Goal: Task Accomplishment & Management: Use online tool/utility

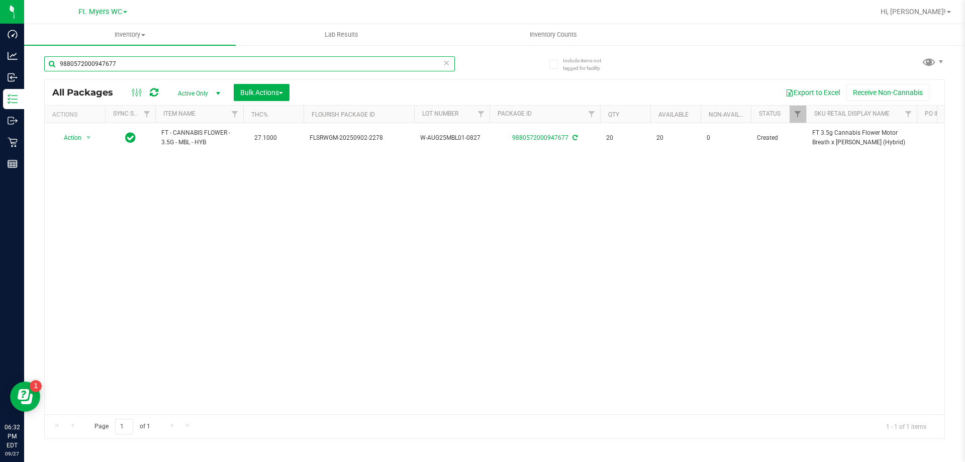
drag, startPoint x: 142, startPoint y: 61, endPoint x: 558, endPoint y: 115, distance: 420.0
click at [4, 55] on div "Dashboard Analytics Inbound Inventory Outbound Retail Reports 06:32 PM EDT [DAT…" at bounding box center [482, 231] width 965 height 462
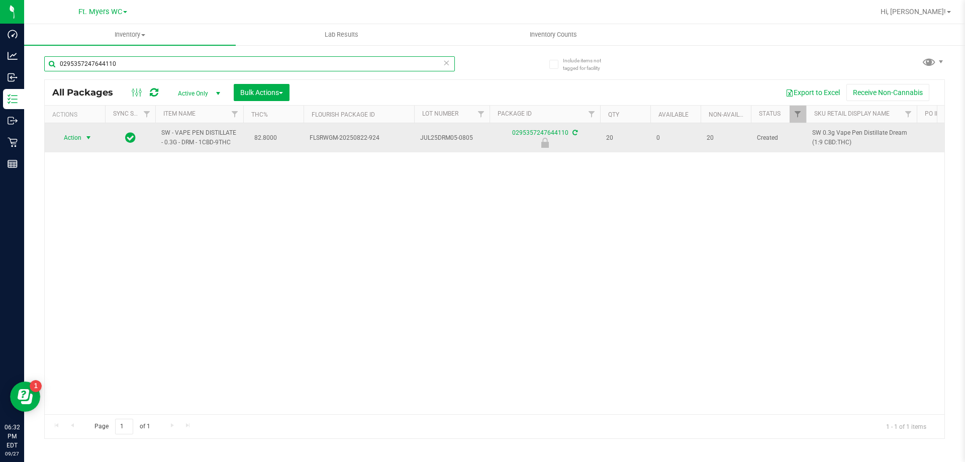
type input "0295357247644110"
click at [85, 140] on span "select" at bounding box center [88, 138] width 8 height 8
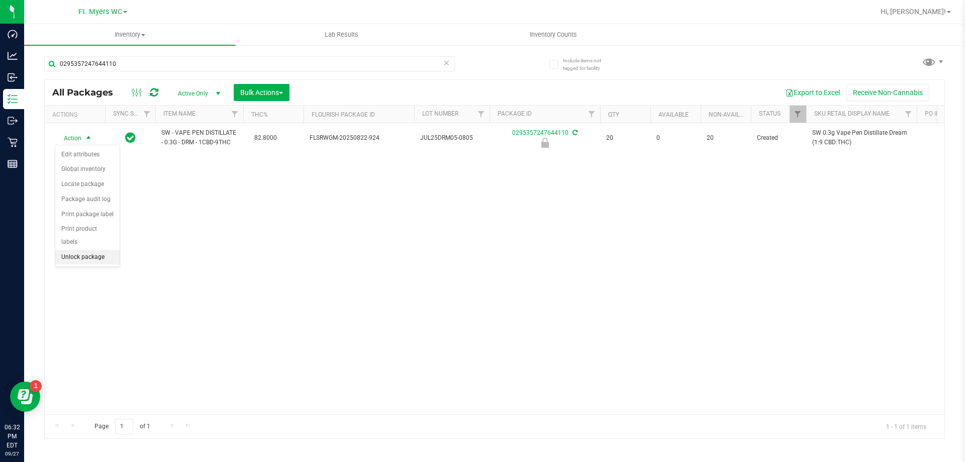
click at [94, 251] on li "Unlock package" at bounding box center [87, 257] width 64 height 15
click at [542, 37] on span "Inventory Counts" at bounding box center [553, 34] width 74 height 9
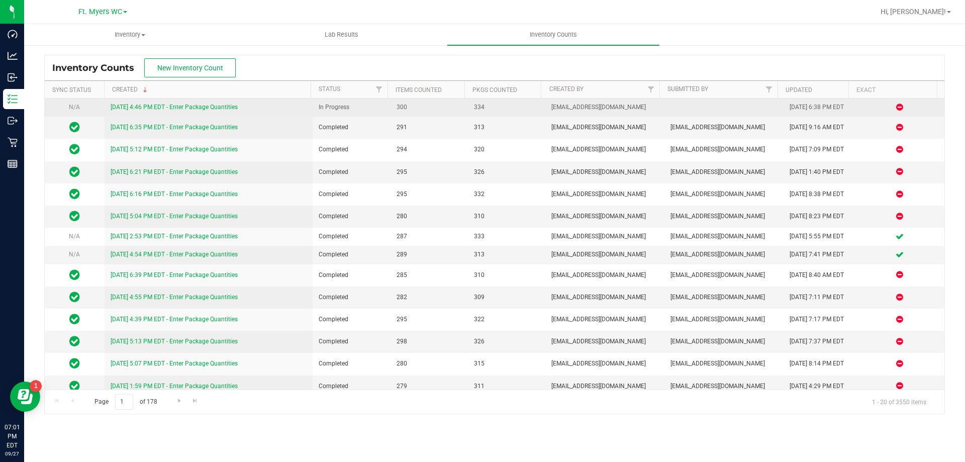
click at [210, 109] on link "[DATE] 4:46 PM EDT - Enter Package Quantities" at bounding box center [174, 107] width 127 height 7
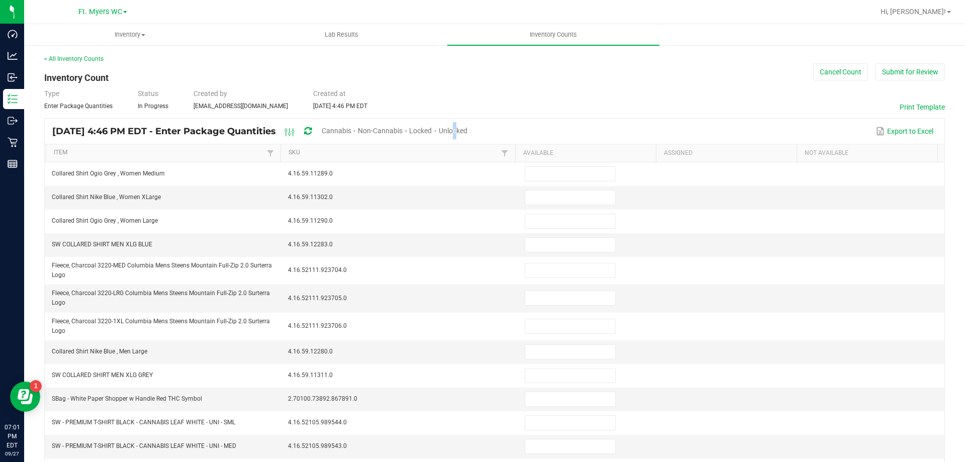
click at [467, 131] on span "Unlocked" at bounding box center [453, 131] width 29 height 8
type input "5"
type input "16"
type input "9"
type input "0"
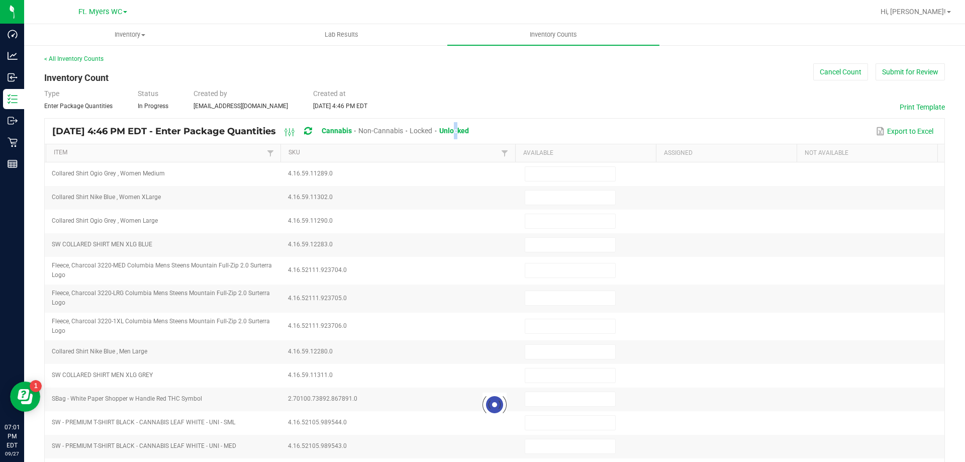
type input "5"
type input "0"
type input "11"
type input "0"
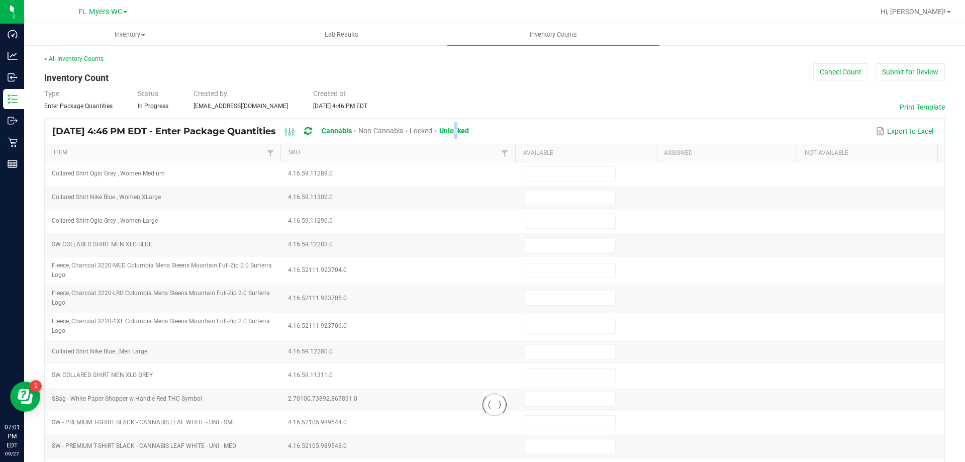
type input "0"
type input "5"
type input "7"
type input "8"
type input "2"
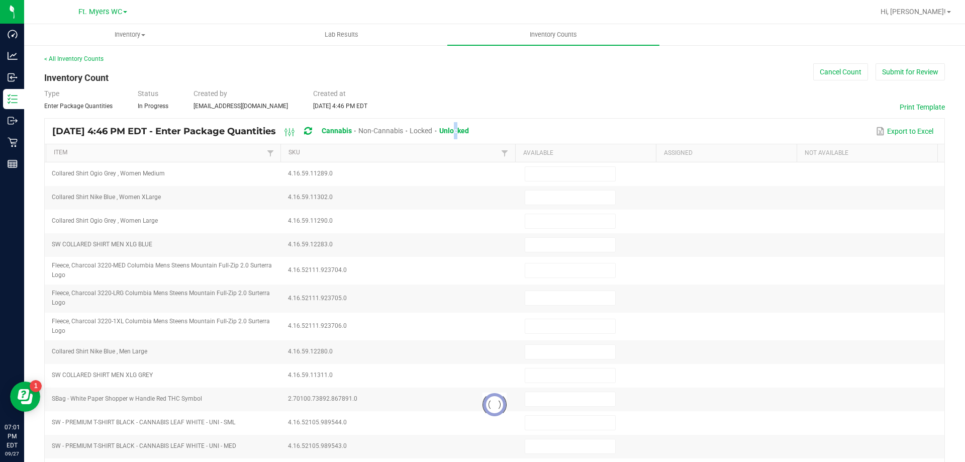
type input "3"
type input "0"
type input "11"
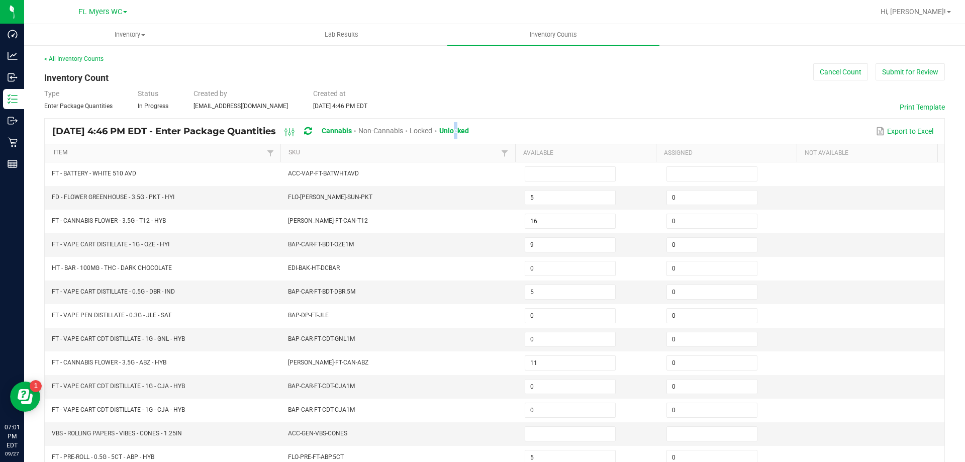
click at [217, 152] on link "Item" at bounding box center [159, 153] width 210 height 8
type input "14"
type input "10"
type input "12"
type input "6"
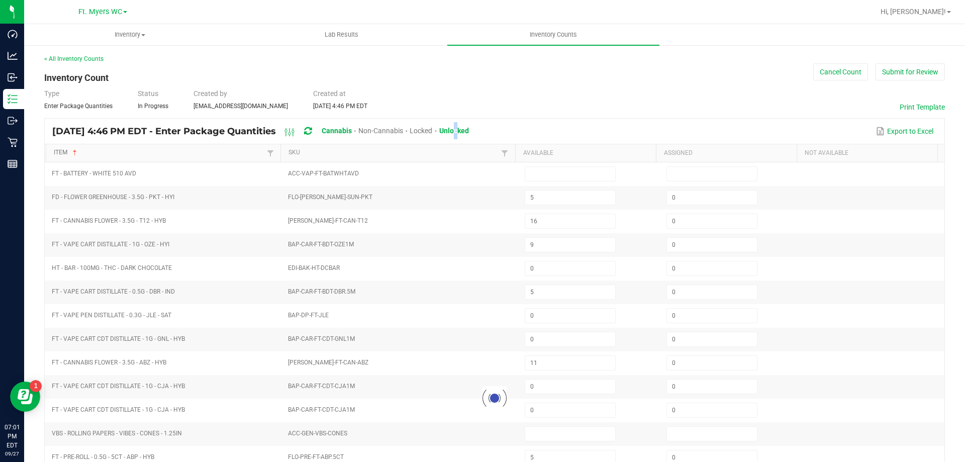
type input "9"
type input "19"
type input "5"
type input "14"
type input "5"
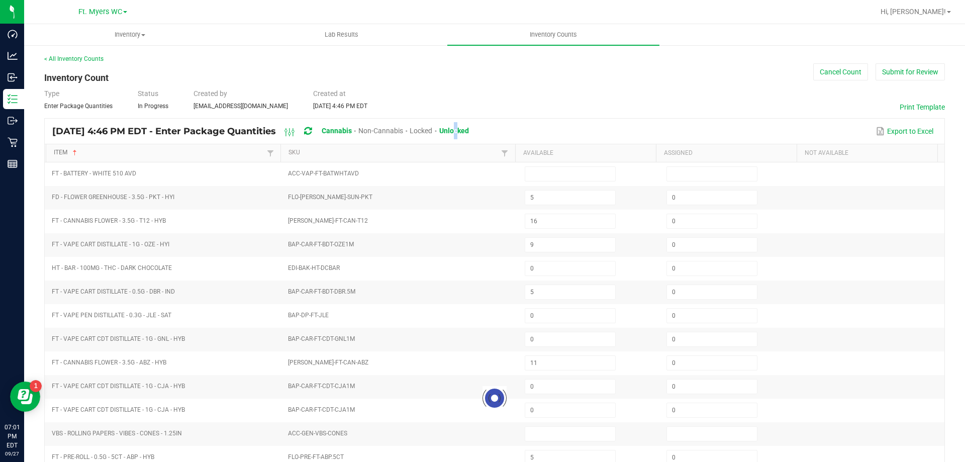
type input "11"
type input "9"
type input "7"
type input "14"
type input "5"
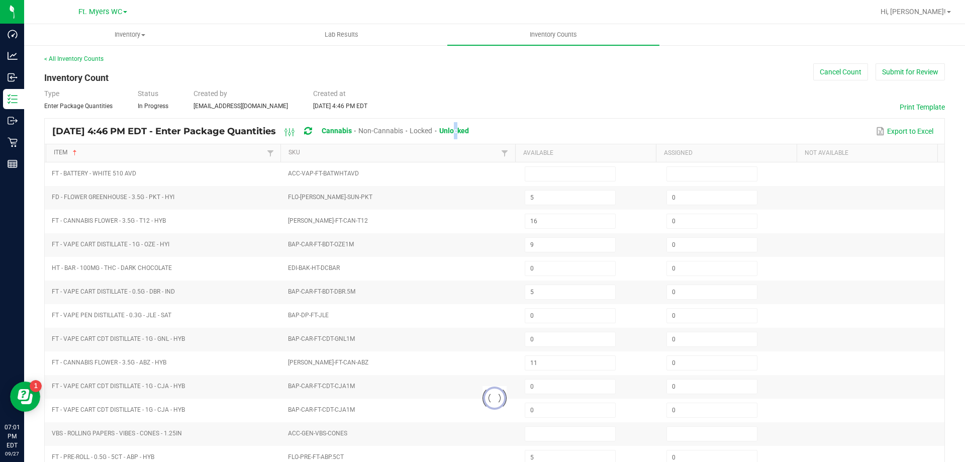
type input "13"
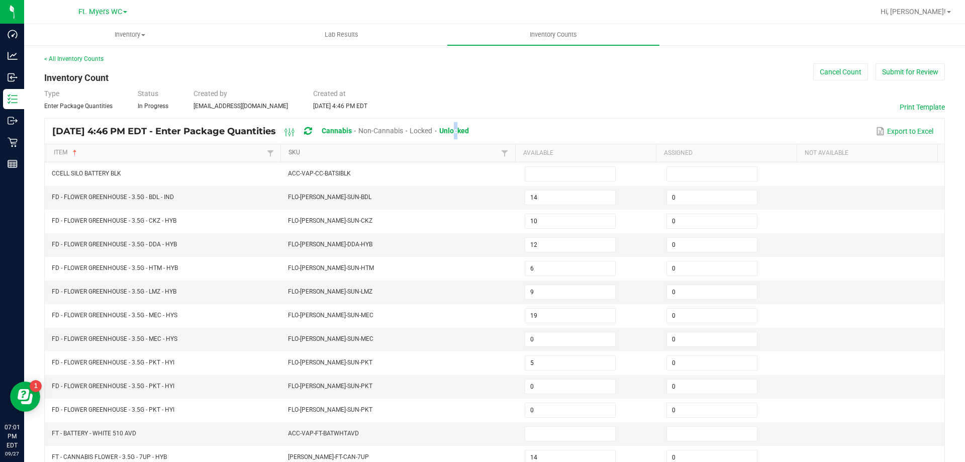
click at [329, 153] on link "SKU" at bounding box center [393, 153] width 210 height 8
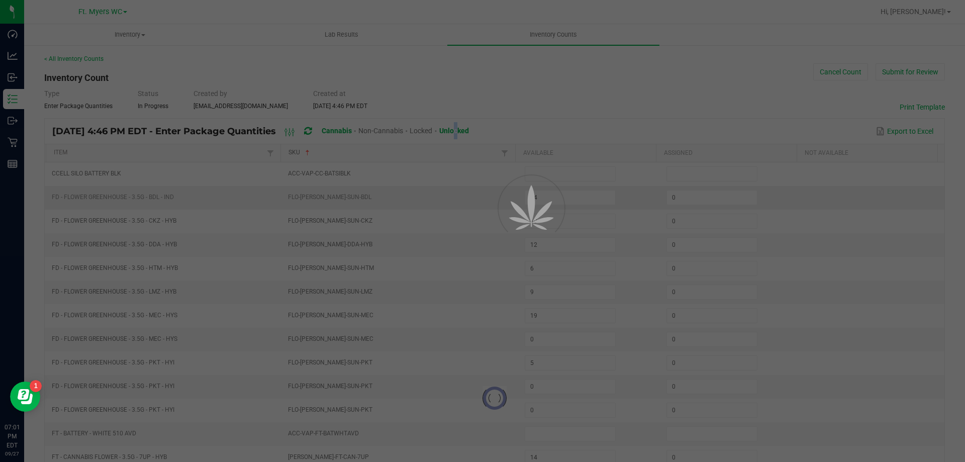
type input "9"
type input "5"
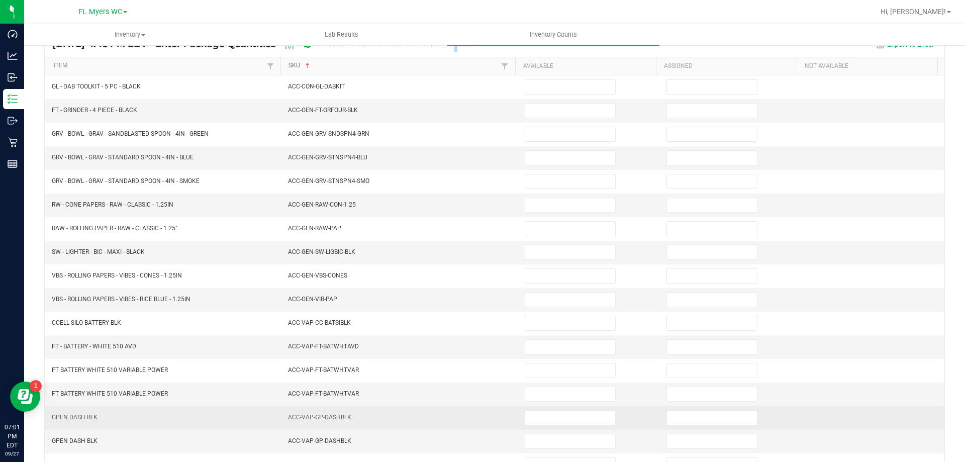
scroll to position [209, 0]
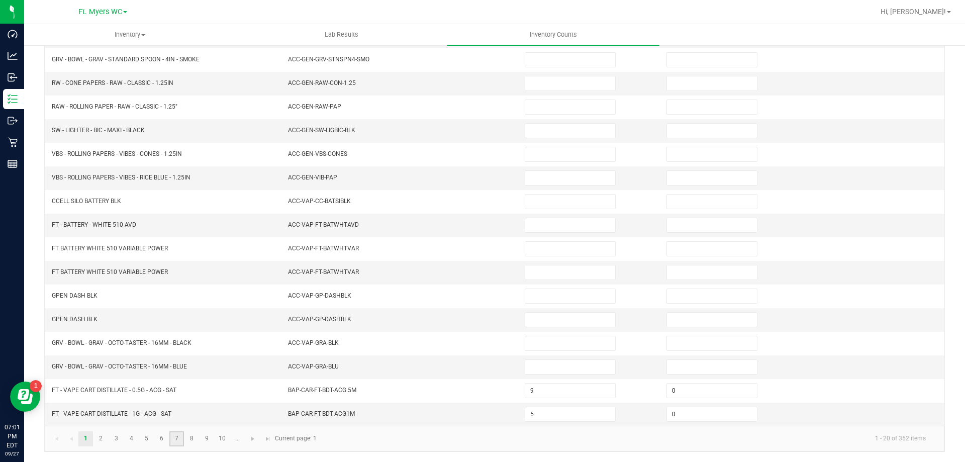
click at [177, 441] on link "7" at bounding box center [176, 438] width 15 height 15
type input "4"
type input "0"
type input "2"
type input "0"
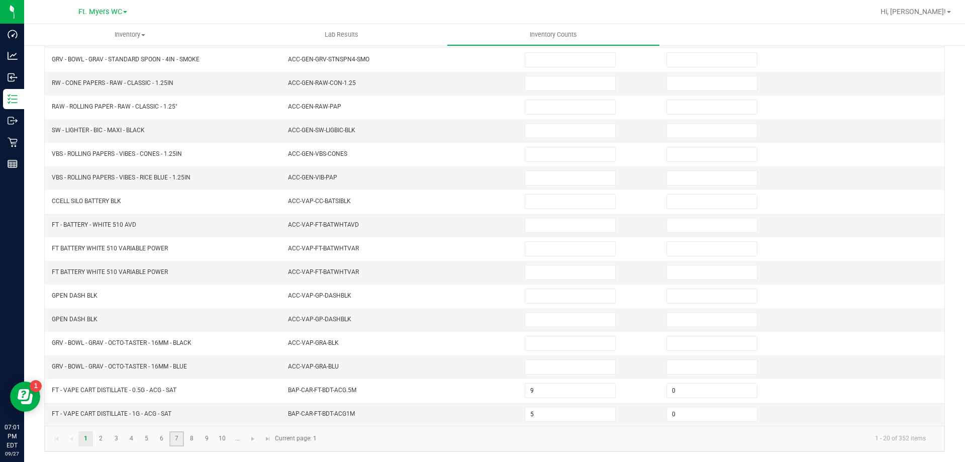
type input "0"
type input "14"
type input "0"
type input "18"
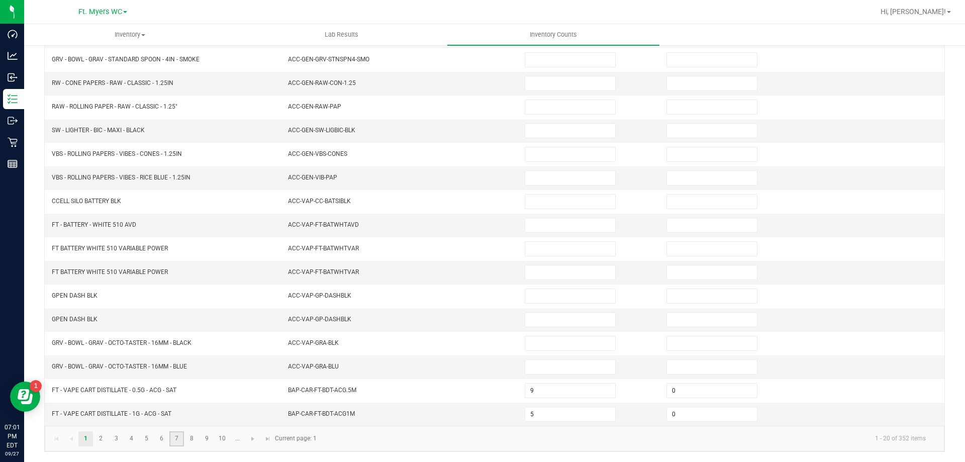
type input "2"
type input "9"
type input "0"
type input "8"
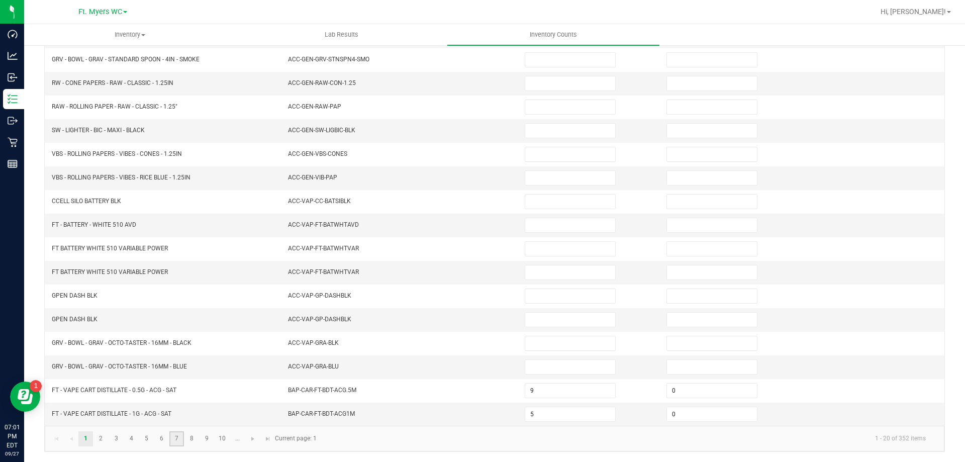
type input "1"
type input "0"
type input "12"
type input "0"
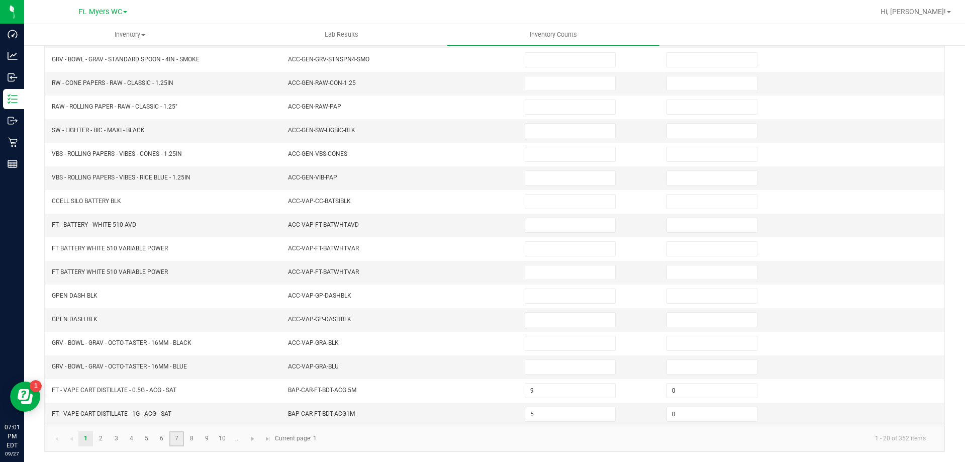
type input "18"
type input "0"
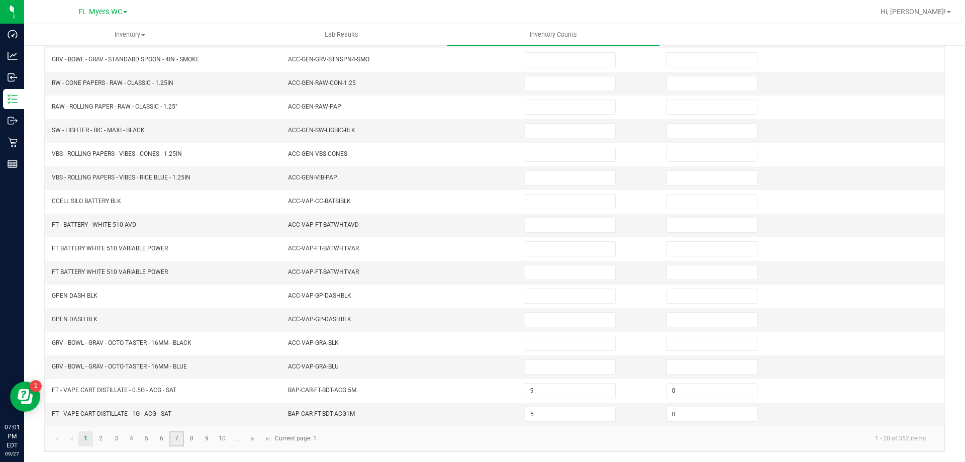
type input "0"
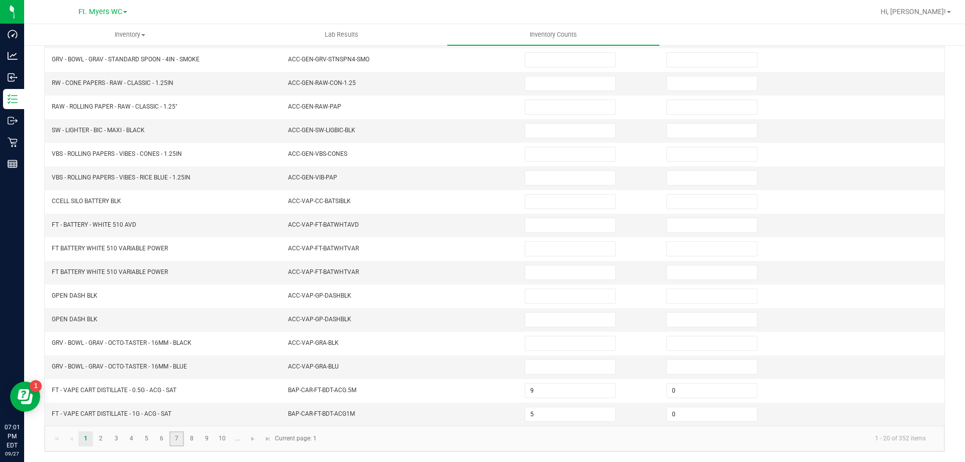
type input "0"
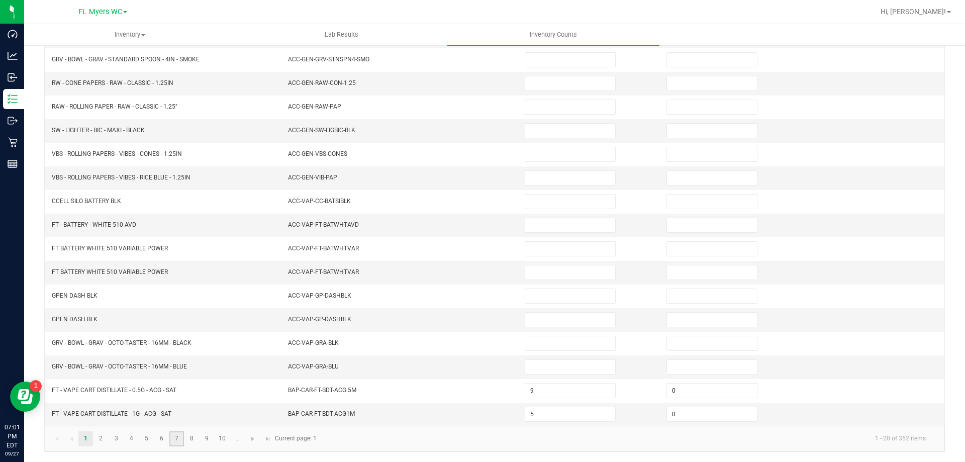
type input "0"
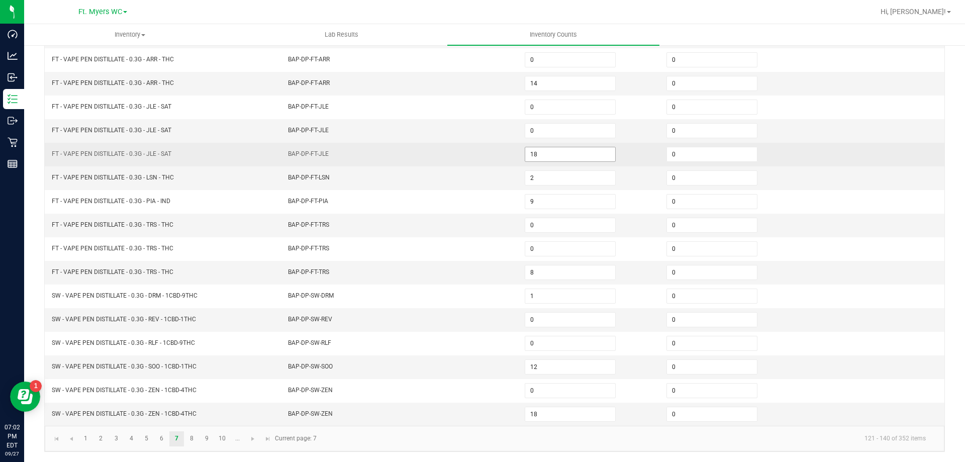
click at [551, 155] on input "18" at bounding box center [570, 154] width 90 height 14
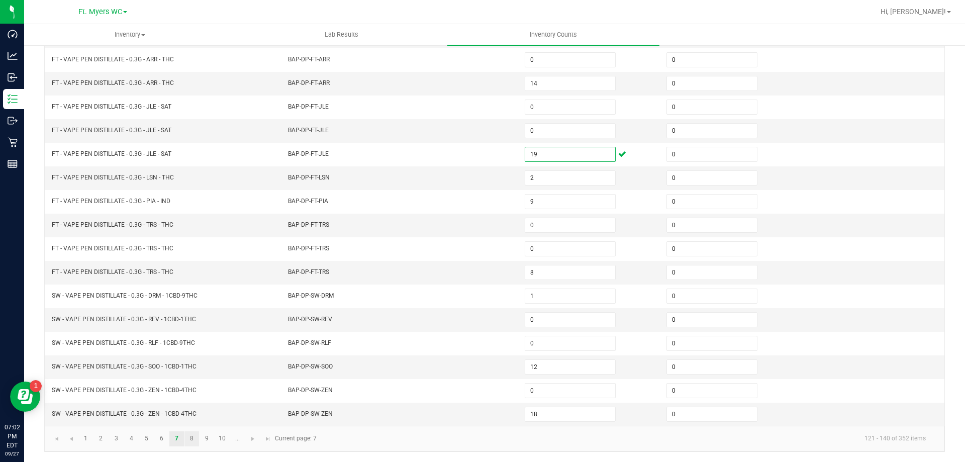
type input "19"
click at [197, 438] on link "8" at bounding box center [191, 438] width 15 height 15
type input "3"
type input "2"
type input "1"
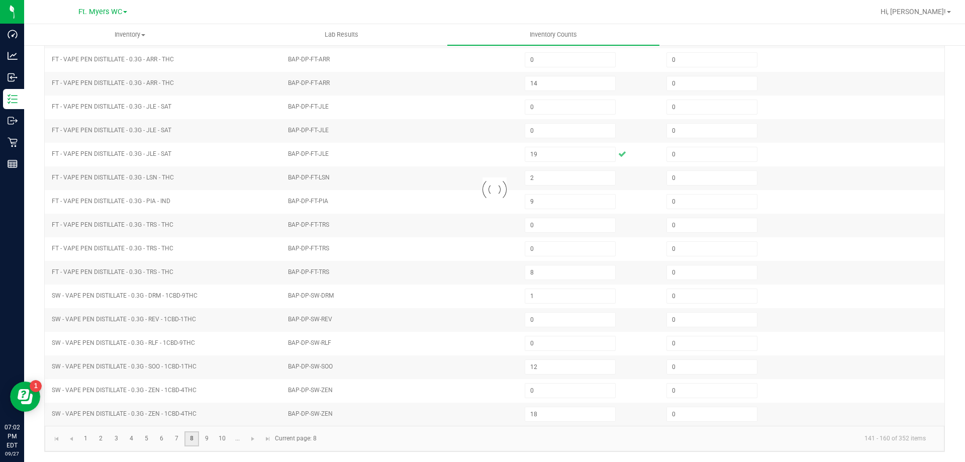
type input "6"
type input "5"
type input "3"
type input "10"
type input "5"
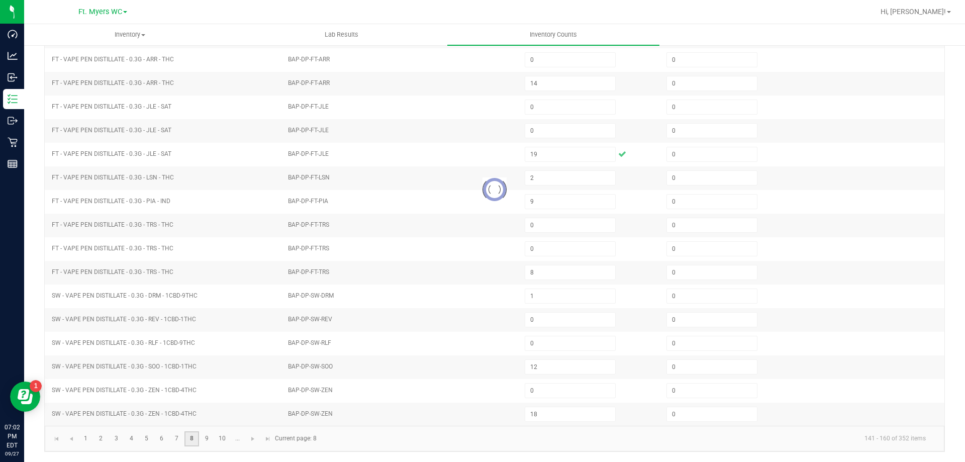
type input "1"
type input "11"
type input "7"
type input "4"
type input "9"
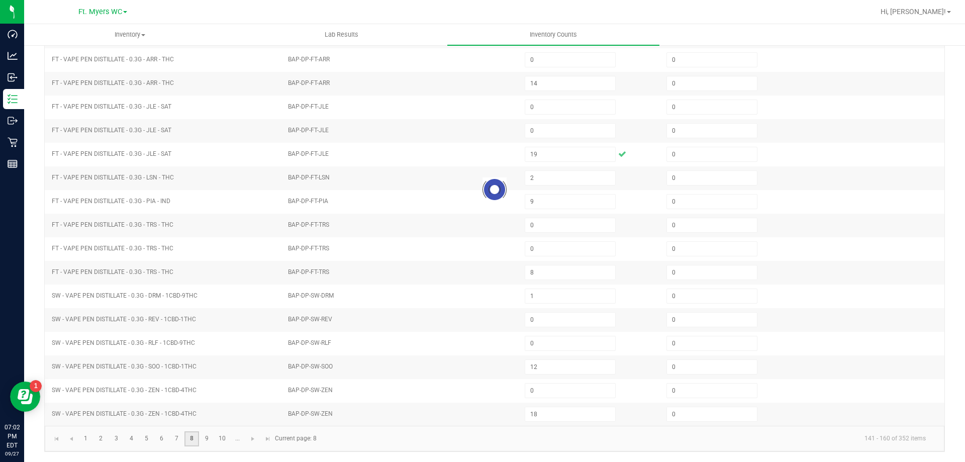
type input "7"
type input "9"
type input "10"
type input "9"
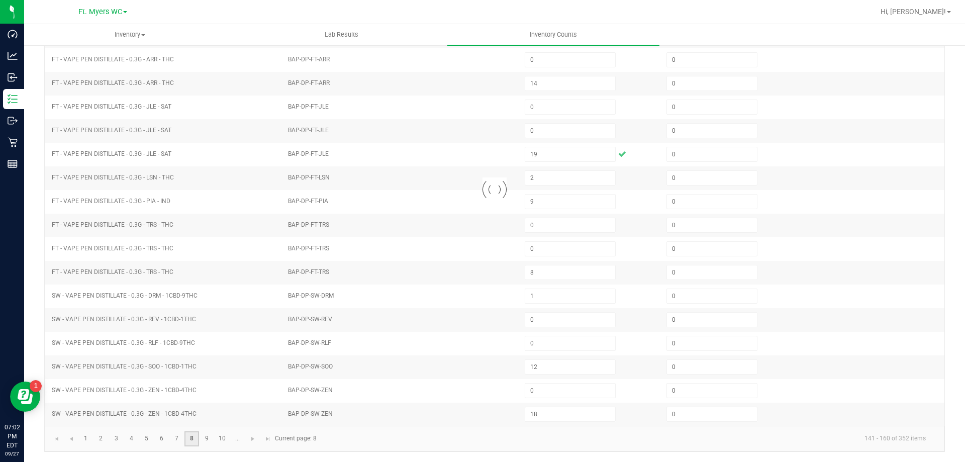
type input "2"
type input "11"
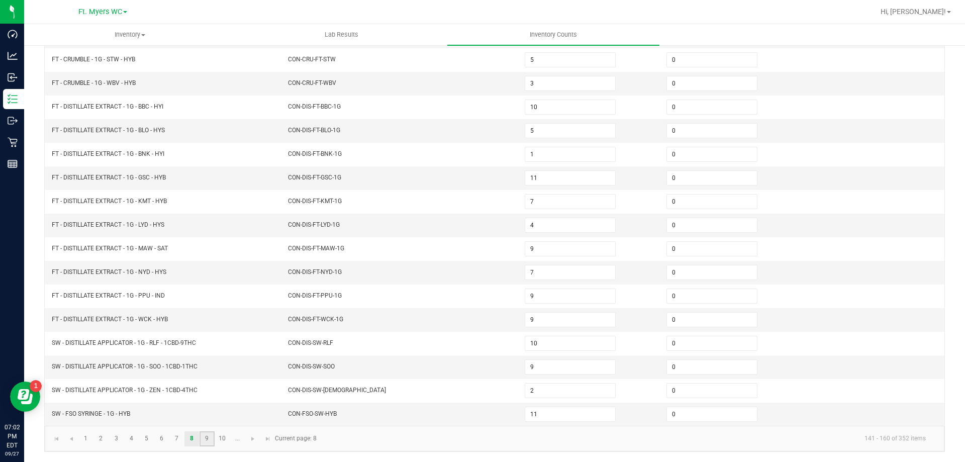
click at [205, 438] on link "9" at bounding box center [207, 438] width 15 height 15
type input "4"
type input "7"
type input "3"
type input "7"
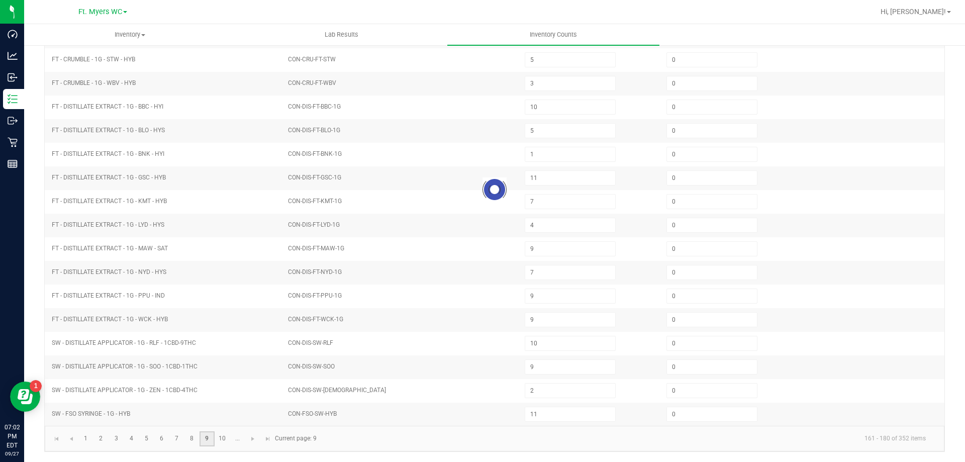
type input "0"
type input "4"
type input "0"
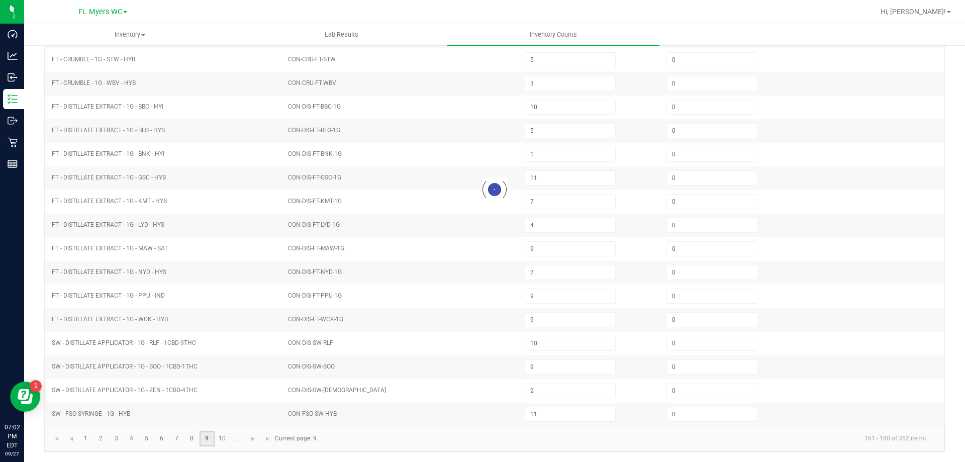
type input "7"
type input "0"
type input "1"
type input "0"
type input "4"
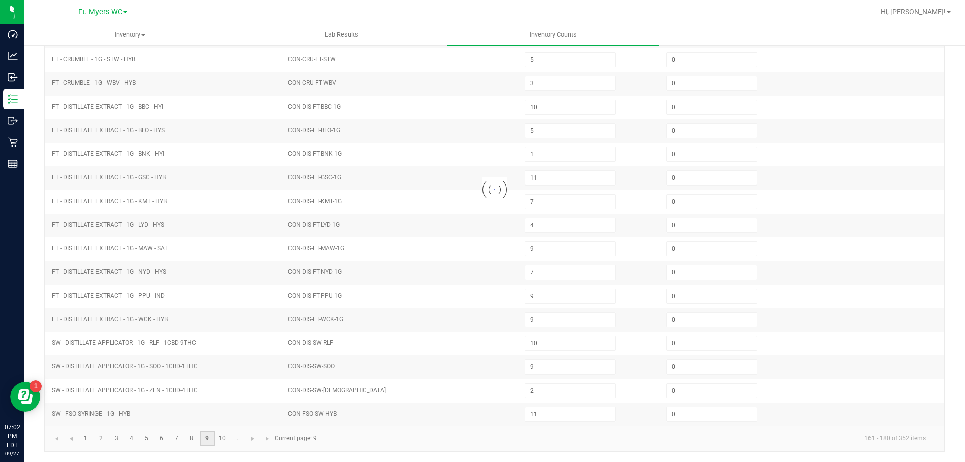
type input "0"
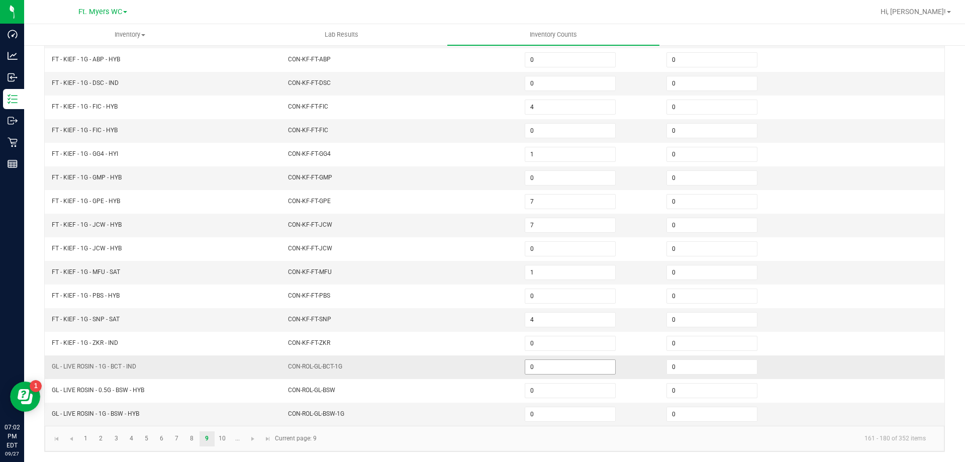
click at [547, 371] on input "0" at bounding box center [570, 367] width 90 height 14
type input "4"
type input "1"
type input "3"
click at [222, 440] on link "10" at bounding box center [222, 438] width 15 height 15
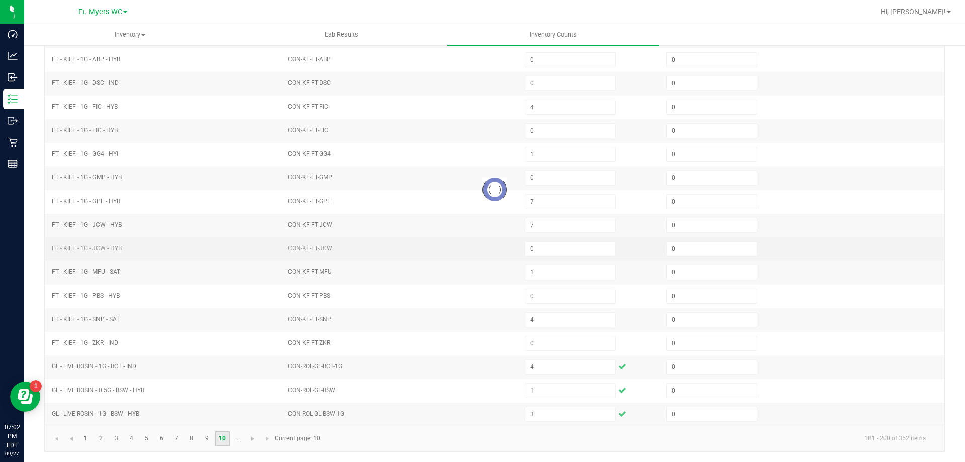
type input "0"
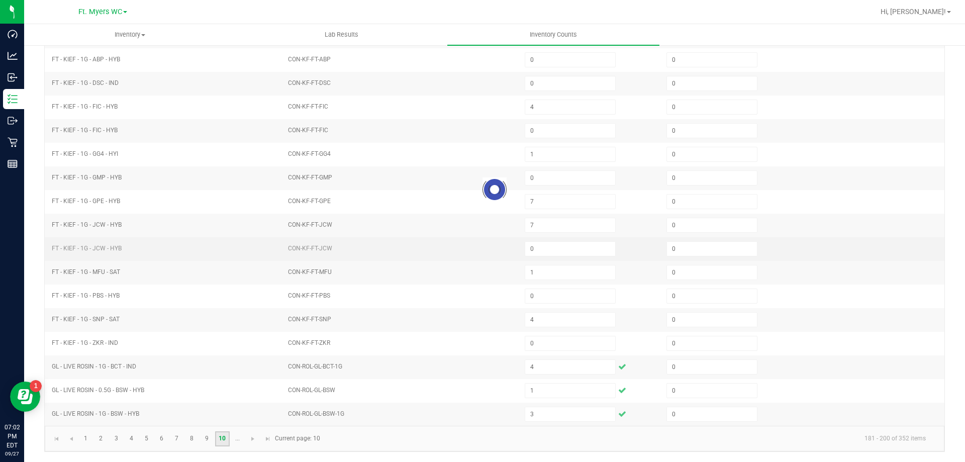
type input "0"
type input "2"
type input "3"
type input "2"
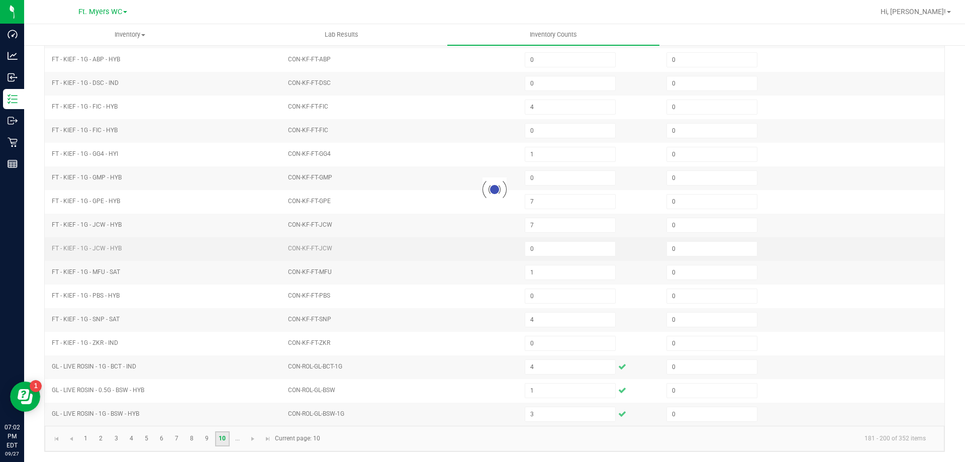
type input "3"
type input "7"
type input "6"
type input "2"
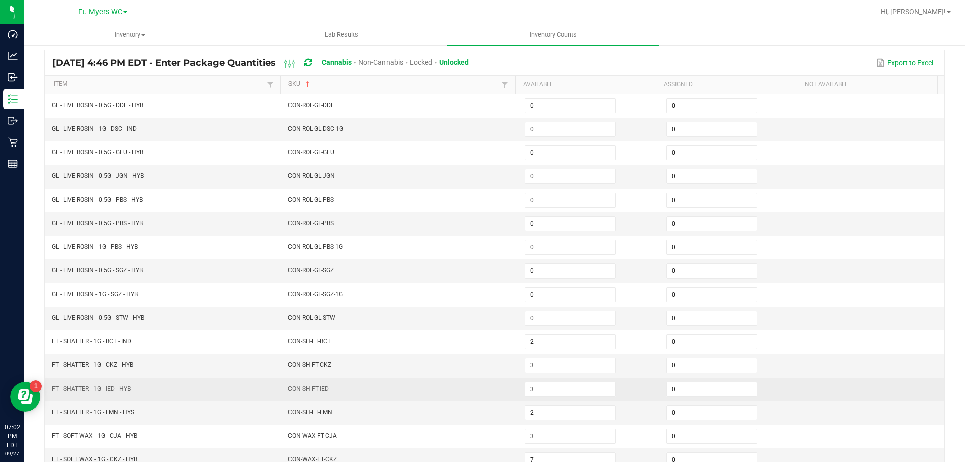
scroll to position [58, 0]
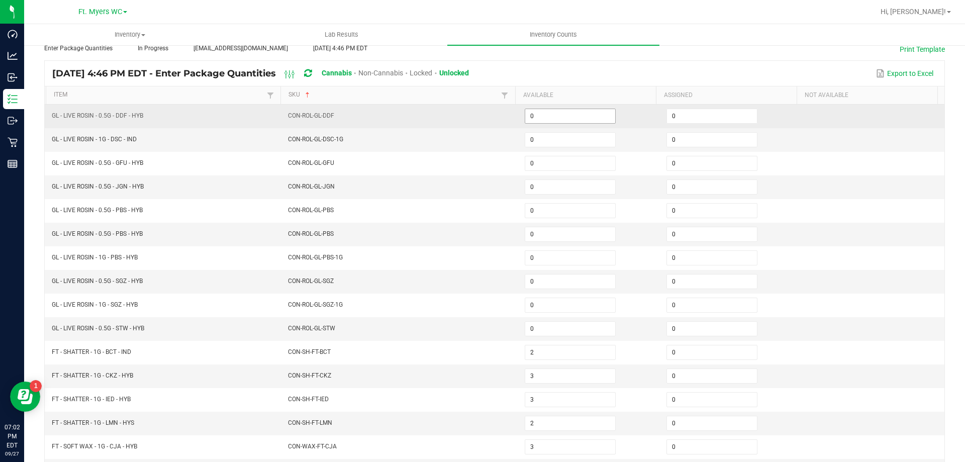
click at [543, 117] on input "0" at bounding box center [570, 116] width 90 height 14
type input "5"
type input "6"
type input "4"
type input "1"
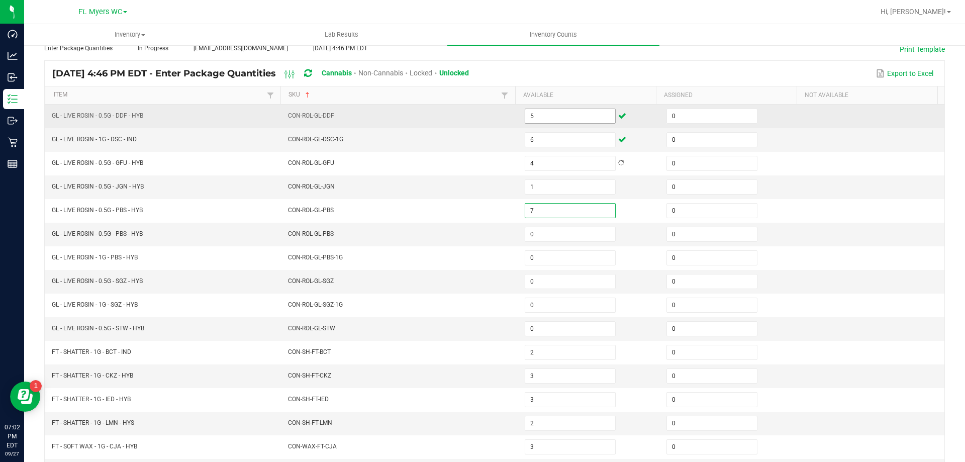
type input "7"
type input "3"
type input "1"
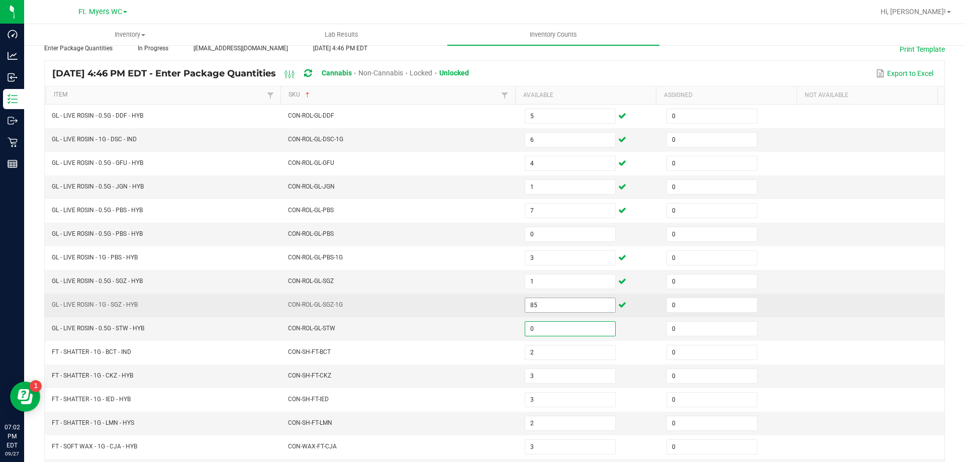
click at [548, 302] on input "85" at bounding box center [570, 305] width 90 height 14
type input "5"
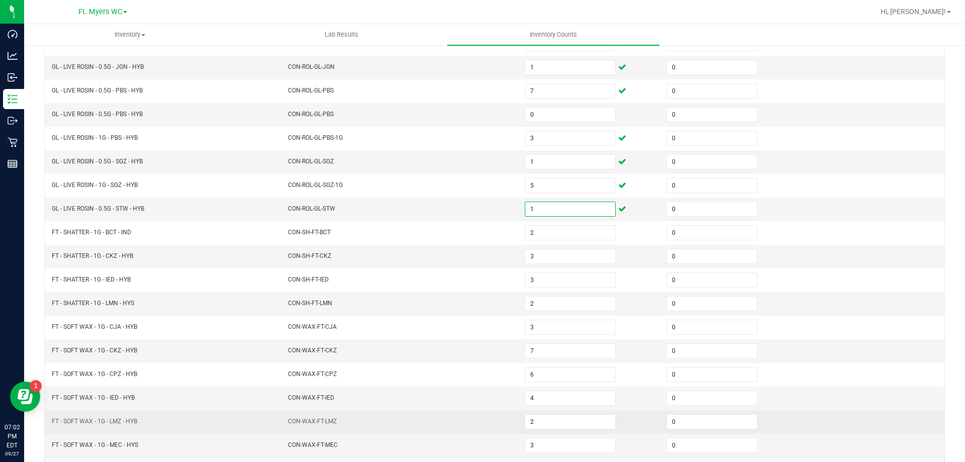
scroll to position [209, 0]
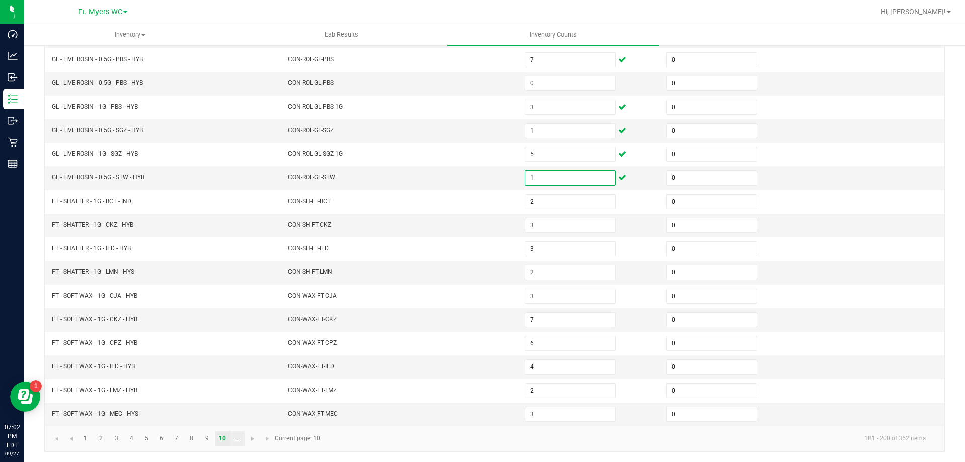
type input "1"
click at [241, 444] on link "..." at bounding box center [237, 438] width 15 height 15
type input "8"
type input "5"
type input "1"
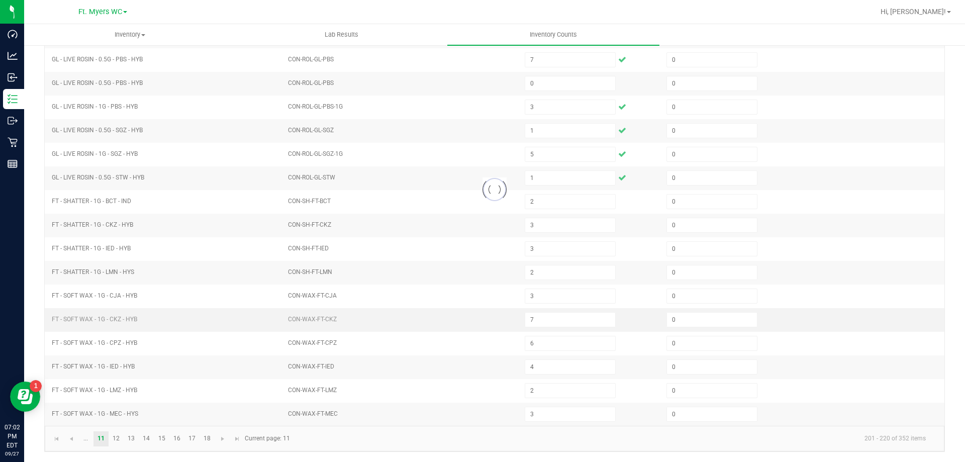
type input "0"
type input "9"
type input "4"
type input "5"
type input "0"
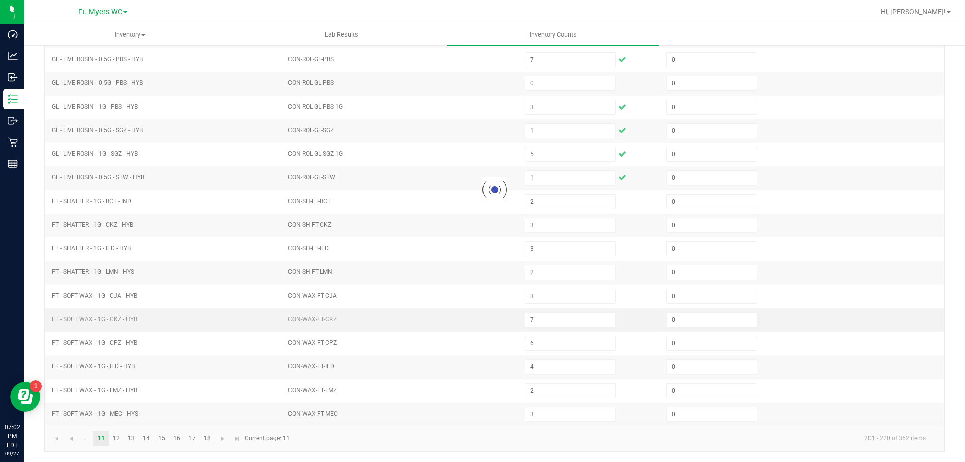
type input "8"
type input "6"
type input "2"
type input "4"
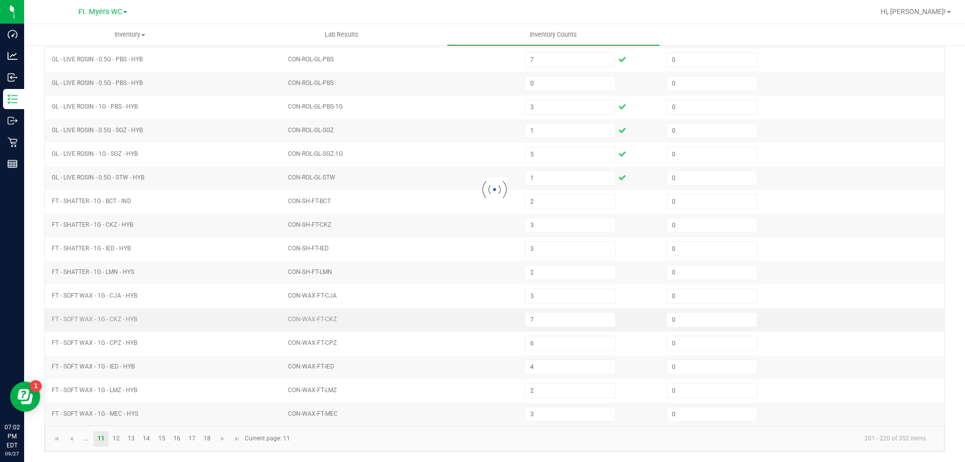
type input "5"
type input "4"
type input "3"
type input "5"
type input "17"
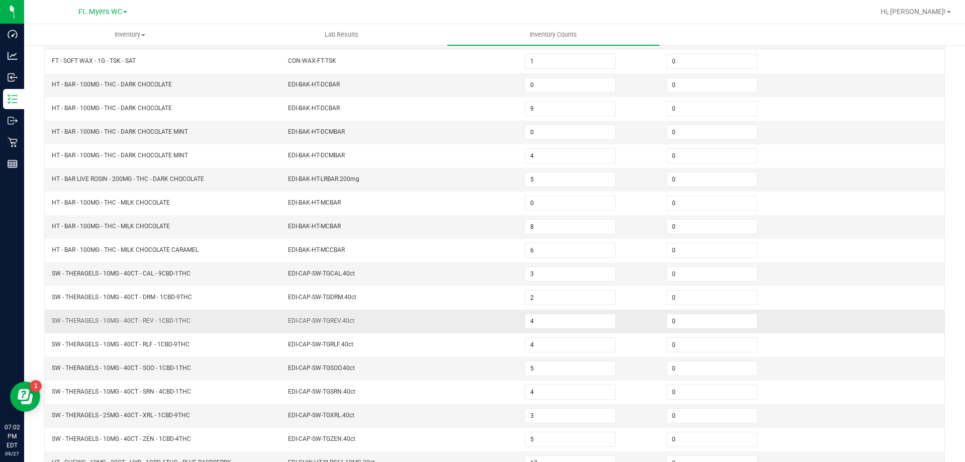
scroll to position [158, 0]
click at [545, 85] on input "0" at bounding box center [570, 86] width 90 height 14
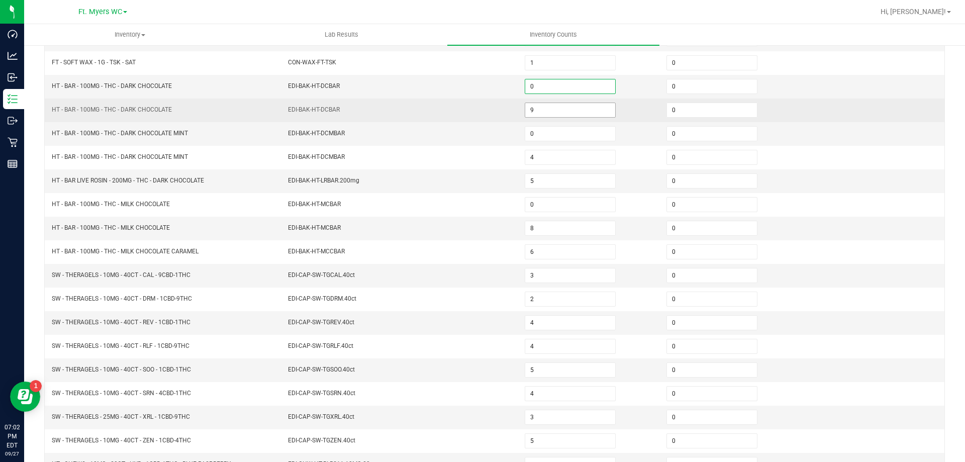
click at [540, 111] on input "9" at bounding box center [570, 110] width 90 height 14
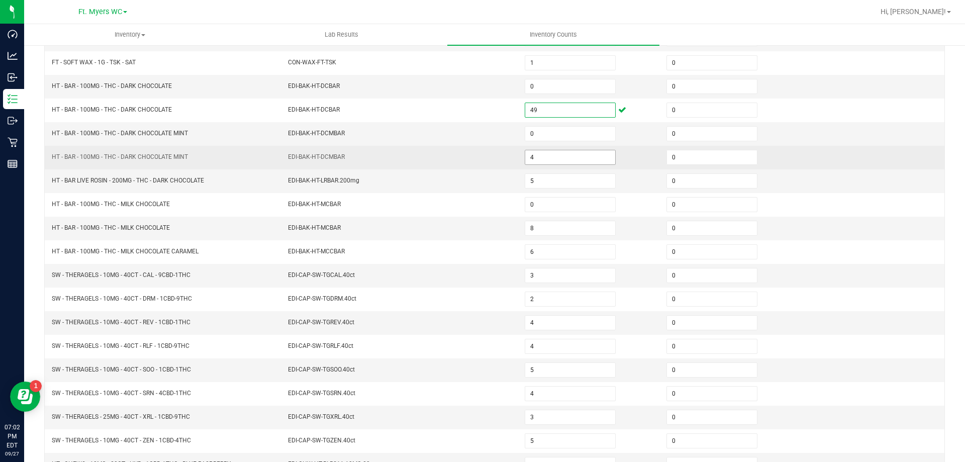
type input "49"
click at [540, 156] on input "4" at bounding box center [570, 157] width 90 height 14
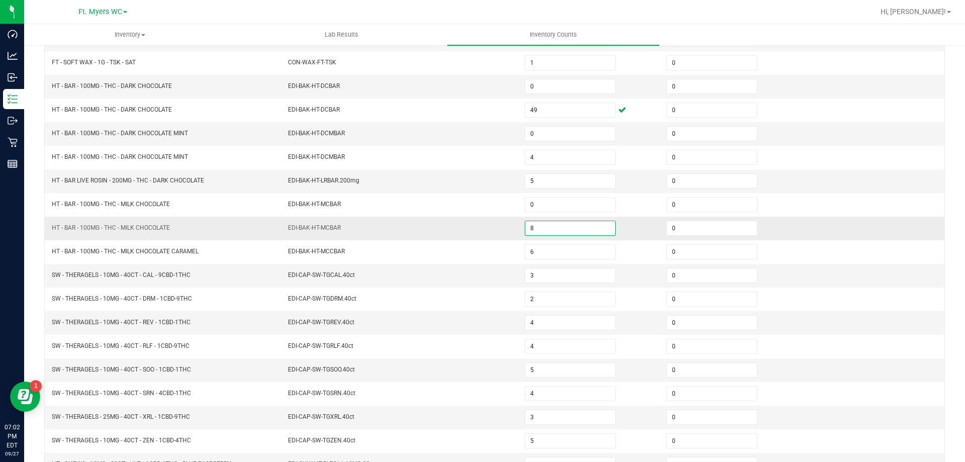
click at [549, 227] on input "8" at bounding box center [570, 228] width 90 height 14
type input "18"
click at [571, 170] on td "5" at bounding box center [590, 181] width 142 height 24
click at [569, 179] on input "5" at bounding box center [570, 181] width 90 height 14
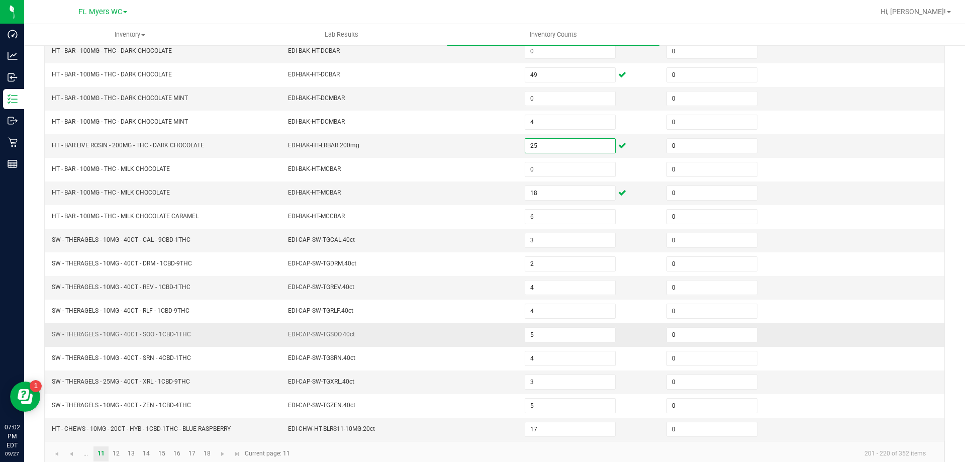
scroll to position [209, 0]
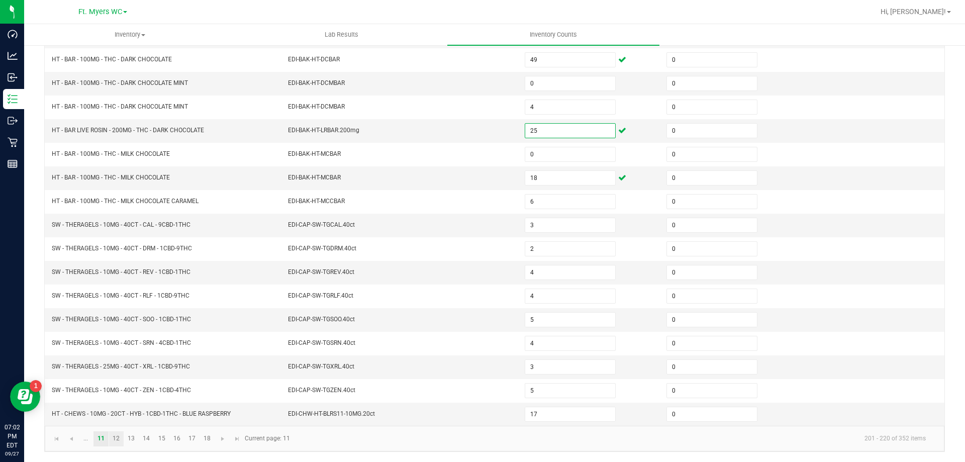
type input "25"
click at [121, 439] on link "12" at bounding box center [116, 438] width 15 height 15
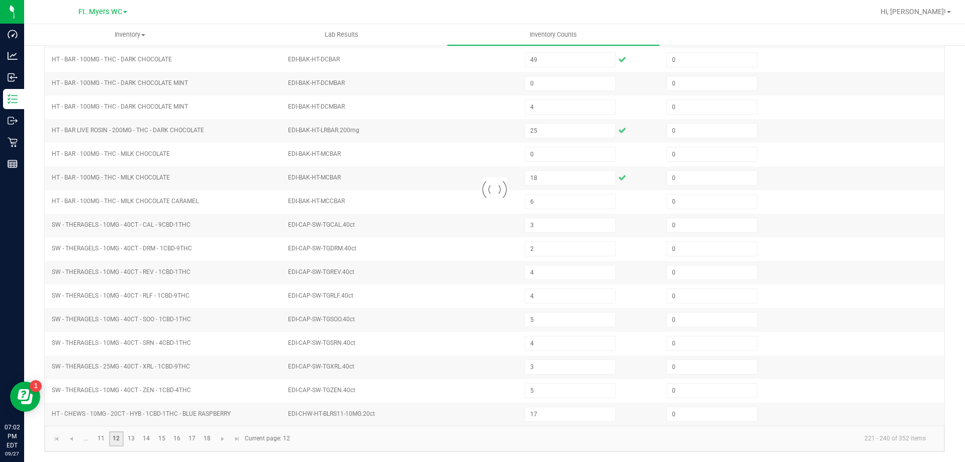
type input "0"
type input "17"
type input "18"
type input "4"
type input "8"
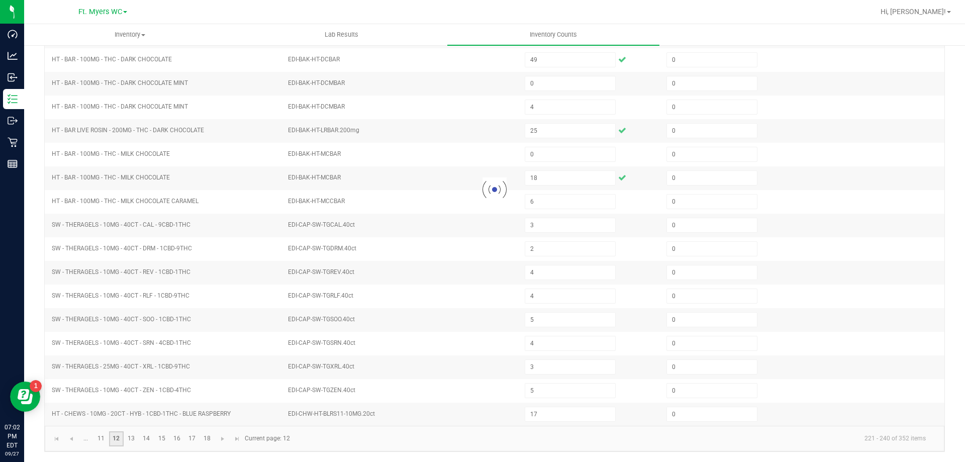
type input "0"
type input "1"
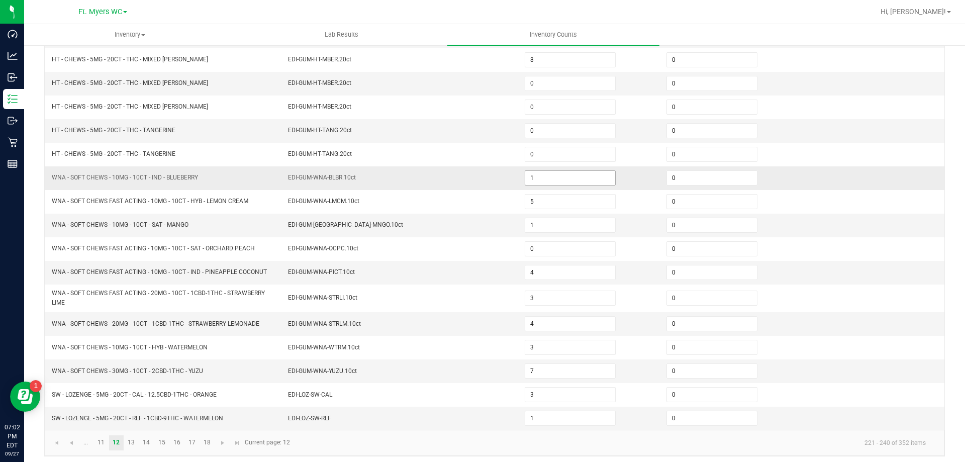
click at [556, 183] on input "1" at bounding box center [570, 178] width 90 height 14
click at [137, 442] on link "13" at bounding box center [131, 442] width 15 height 15
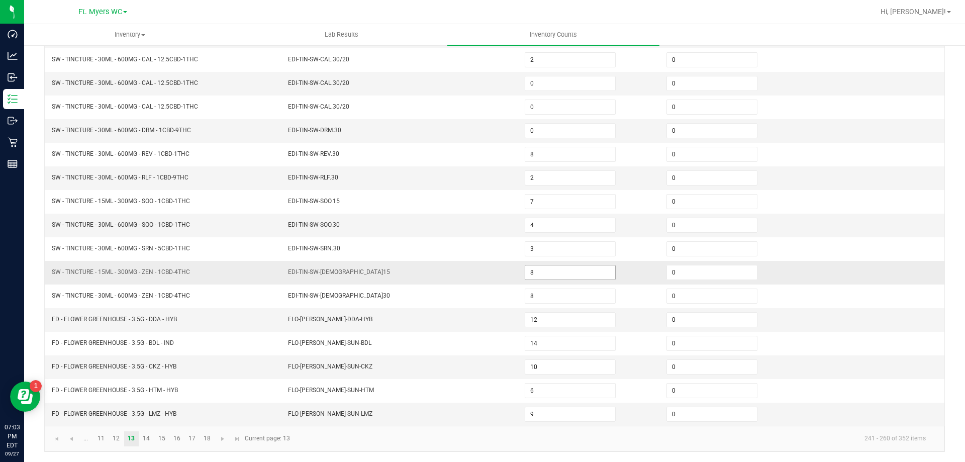
click at [548, 276] on input "8" at bounding box center [570, 272] width 90 height 14
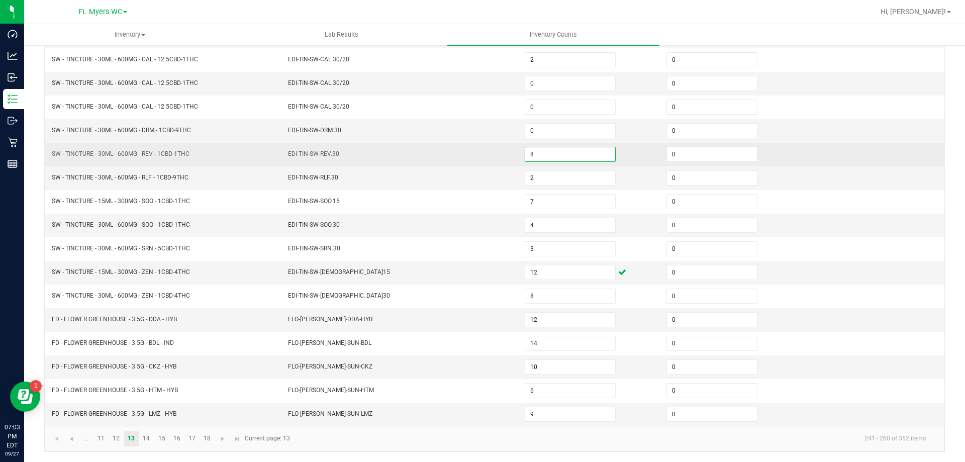
click at [530, 159] on input "8" at bounding box center [570, 154] width 90 height 14
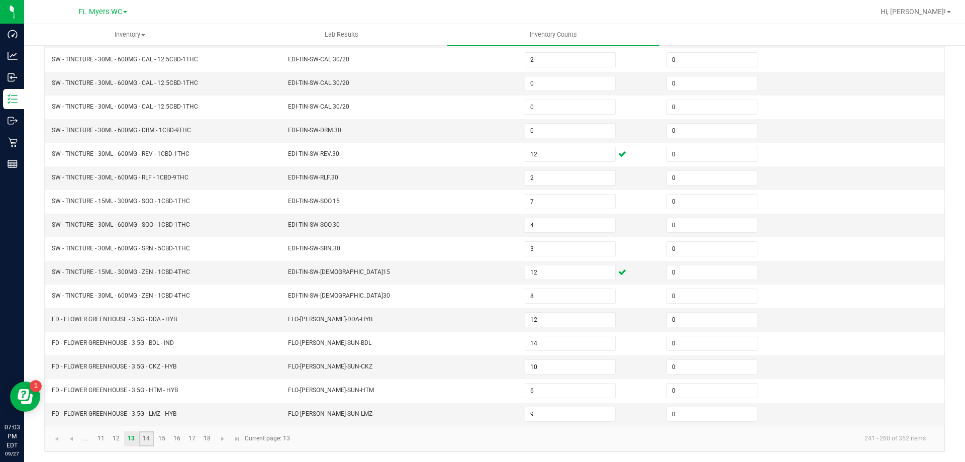
click at [147, 438] on link "14" at bounding box center [146, 438] width 15 height 15
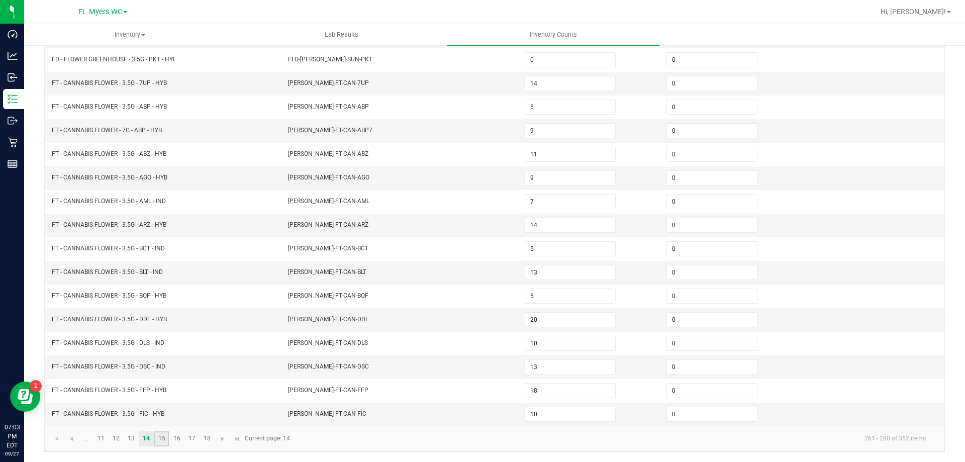
click at [164, 442] on link "15" at bounding box center [161, 438] width 15 height 15
click at [174, 441] on link "16" at bounding box center [176, 438] width 15 height 15
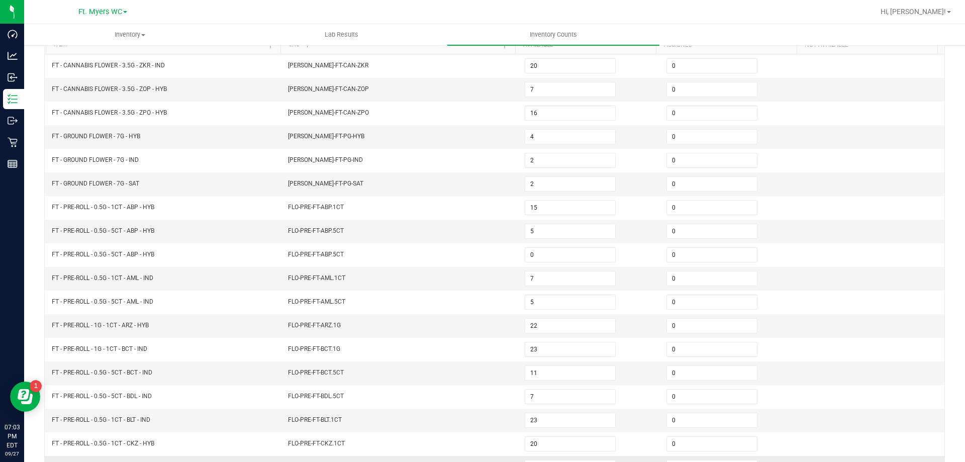
scroll to position [58, 0]
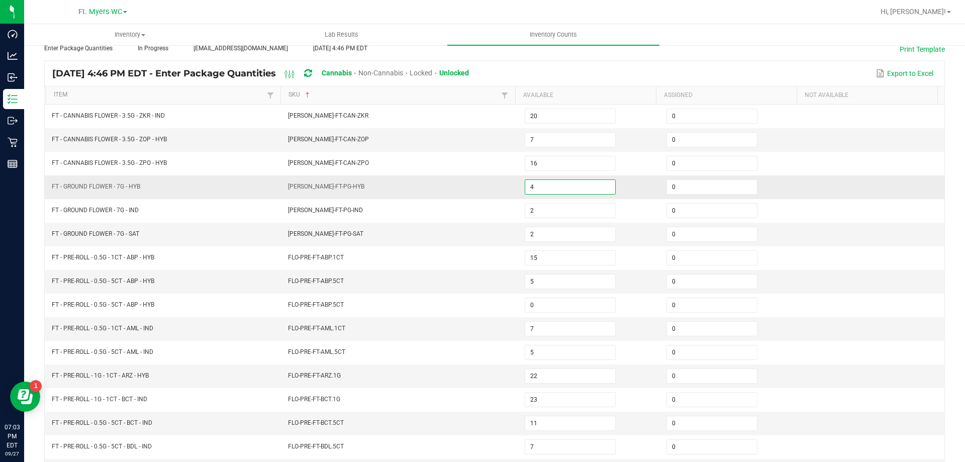
click at [536, 187] on input "4" at bounding box center [570, 187] width 90 height 14
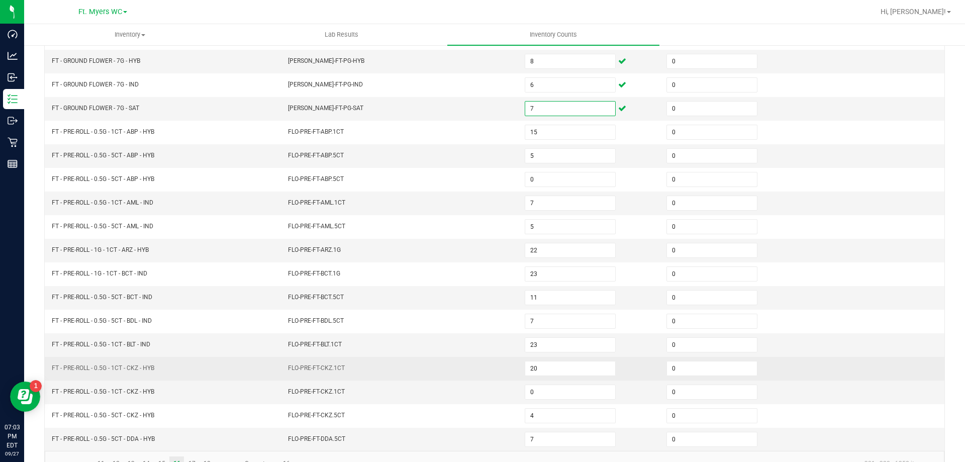
scroll to position [209, 0]
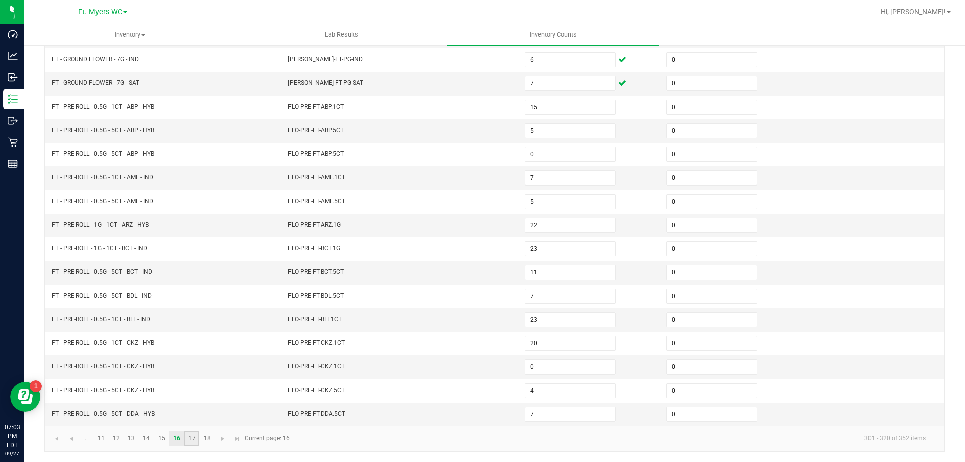
click at [199, 443] on link "17" at bounding box center [191, 438] width 15 height 15
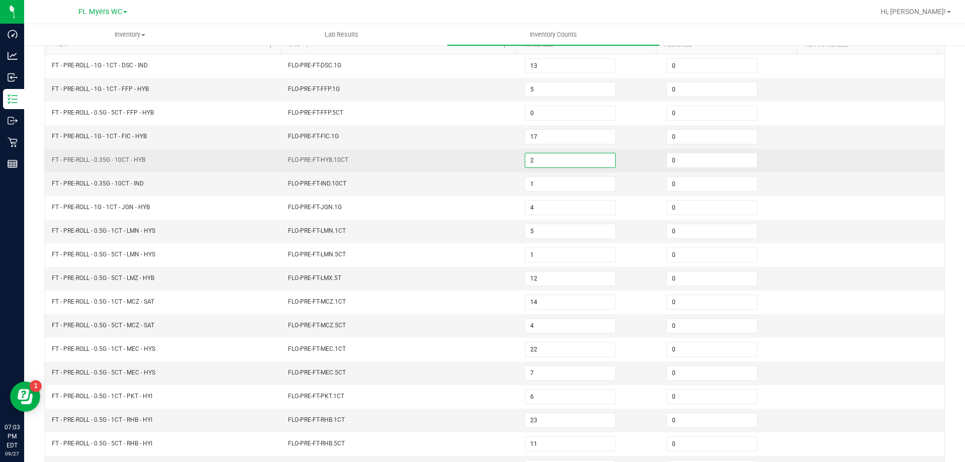
click at [535, 163] on input "2" at bounding box center [570, 160] width 90 height 14
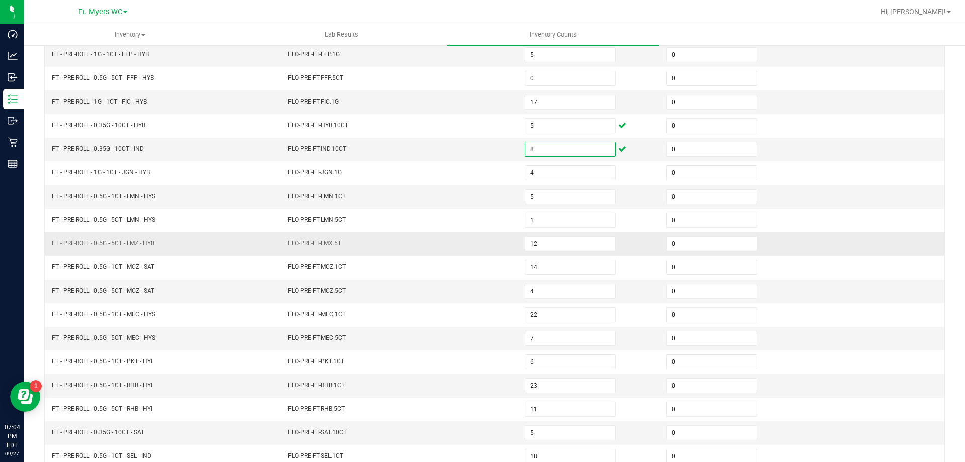
scroll to position [209, 0]
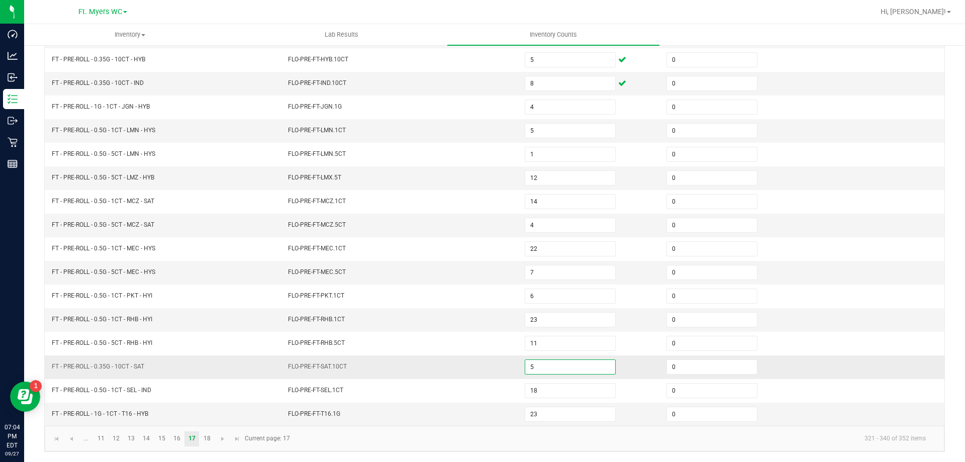
click at [544, 368] on input "5" at bounding box center [570, 367] width 90 height 14
click at [204, 437] on link "18" at bounding box center [207, 438] width 15 height 15
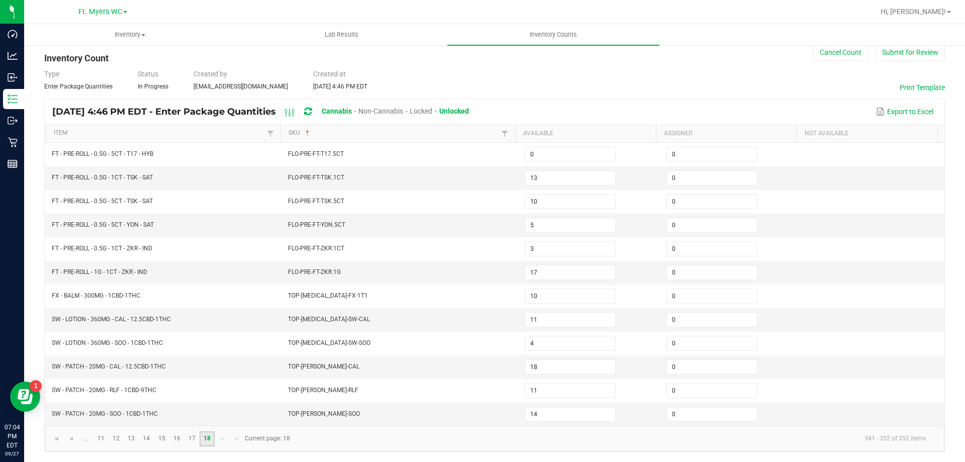
scroll to position [20, 0]
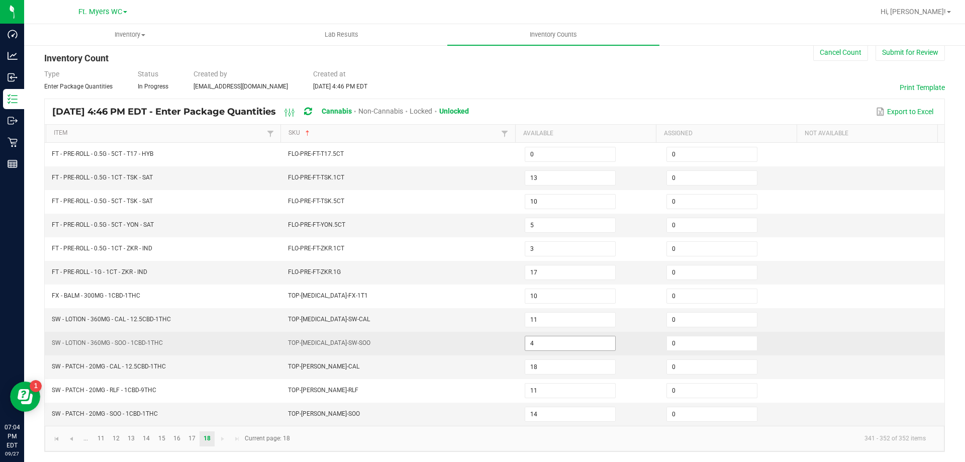
click at [532, 341] on input "4" at bounding box center [570, 343] width 90 height 14
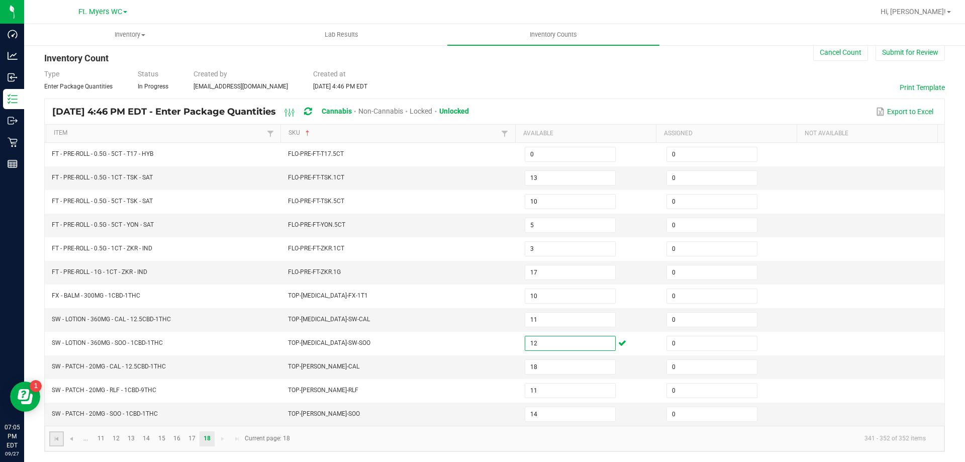
click at [61, 435] on link at bounding box center [56, 438] width 15 height 15
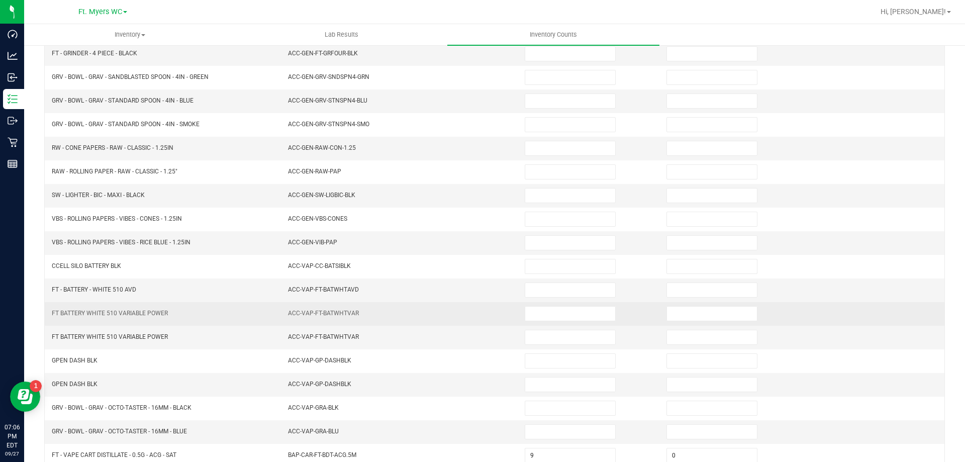
scroll to position [209, 0]
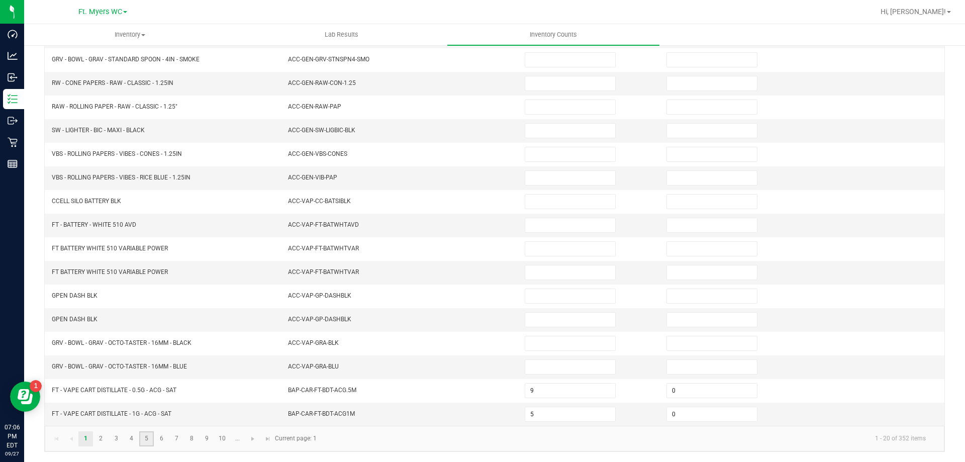
click at [148, 433] on link "5" at bounding box center [146, 438] width 15 height 15
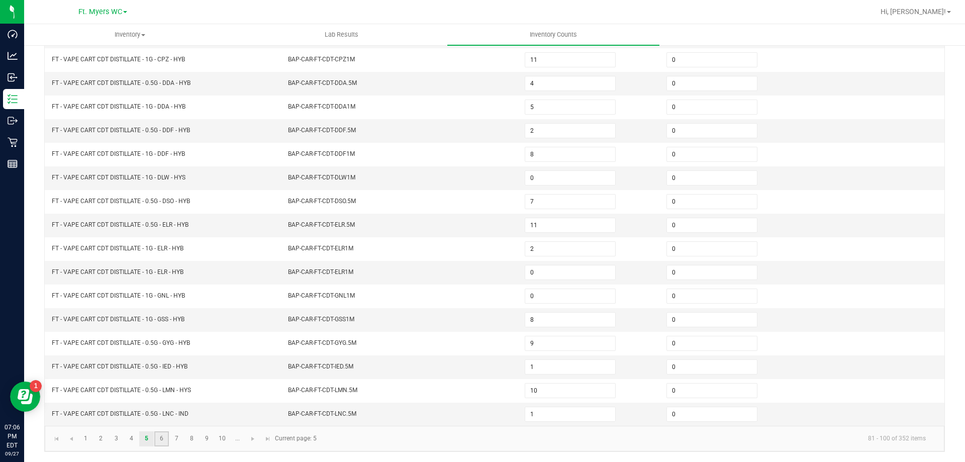
click at [168, 439] on link "6" at bounding box center [161, 438] width 15 height 15
click at [107, 436] on link "2" at bounding box center [100, 438] width 15 height 15
click at [119, 436] on link "3" at bounding box center [116, 438] width 15 height 15
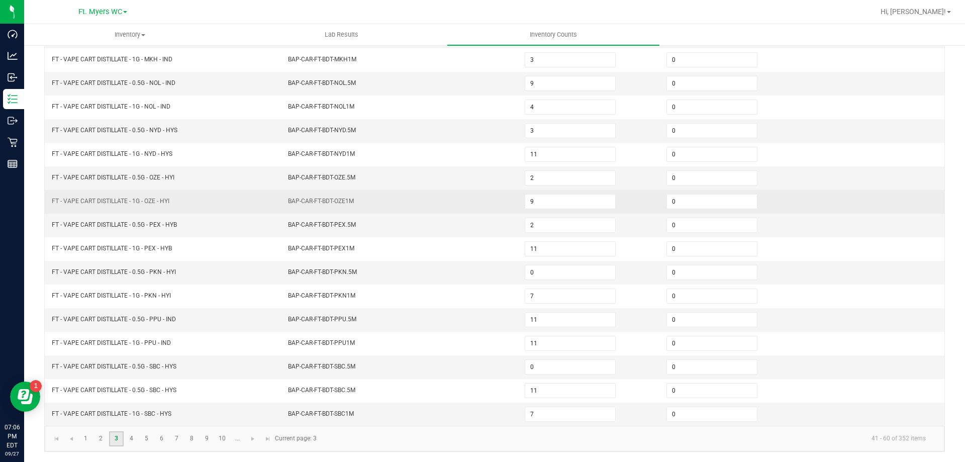
scroll to position [158, 0]
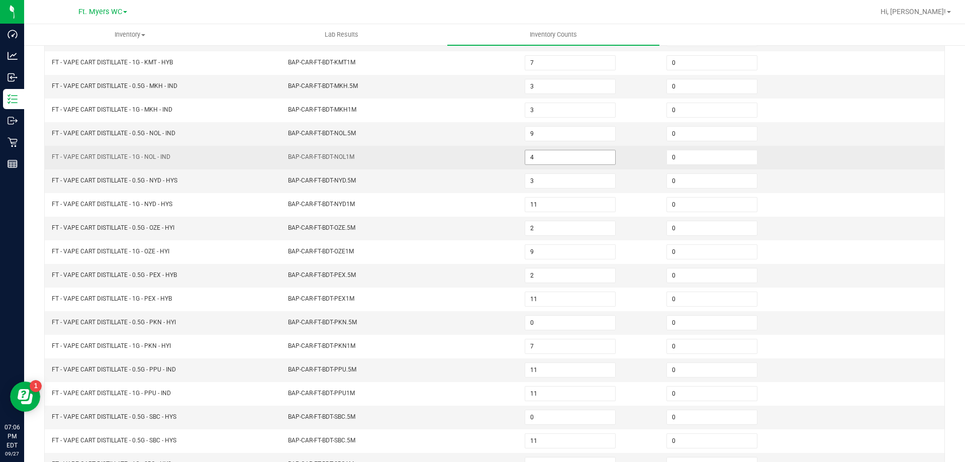
click at [540, 159] on input "4" at bounding box center [570, 157] width 90 height 14
click at [679, 165] on td "0" at bounding box center [731, 158] width 142 height 24
click at [680, 159] on input "0" at bounding box center [712, 157] width 90 height 14
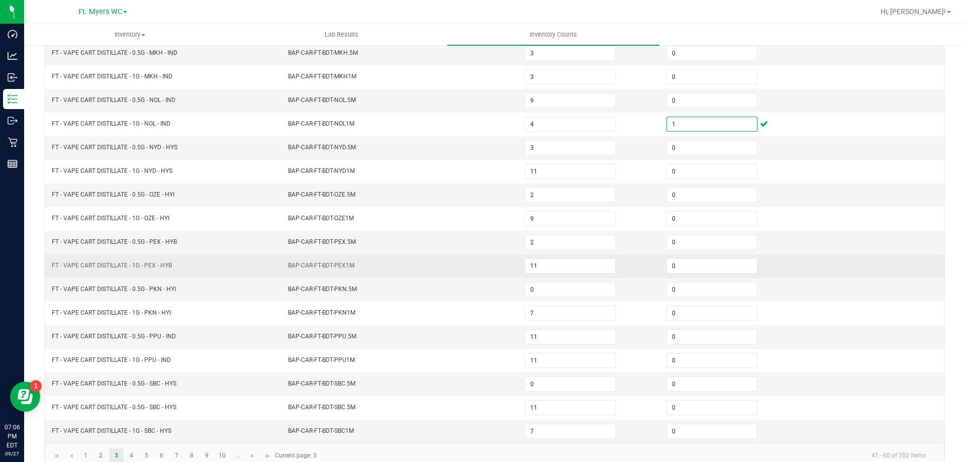
scroll to position [209, 0]
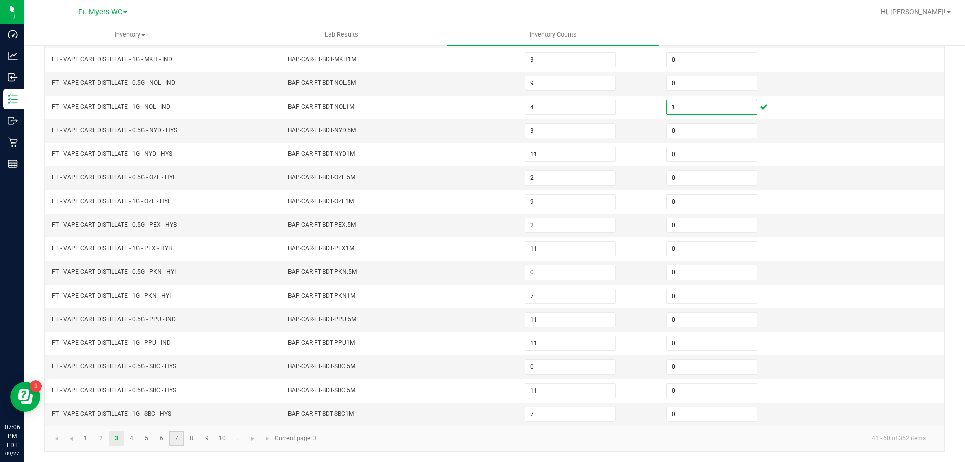
click at [176, 439] on link "7" at bounding box center [176, 438] width 15 height 15
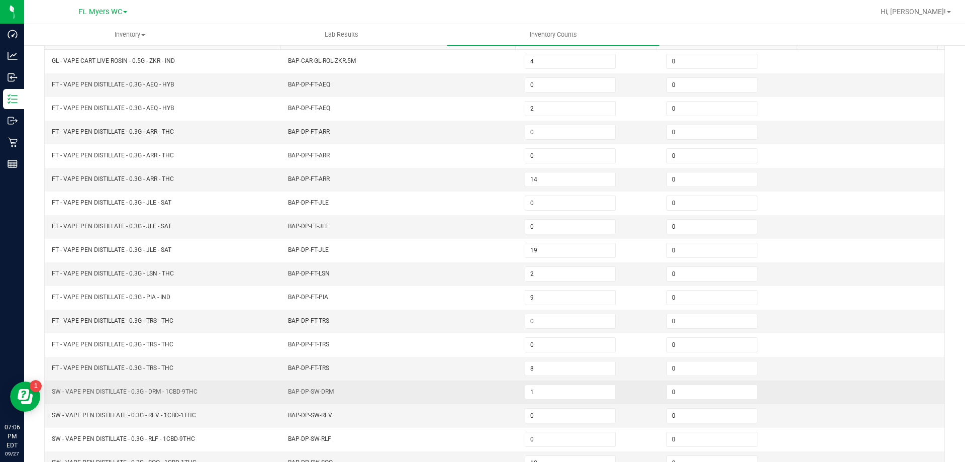
scroll to position [108, 0]
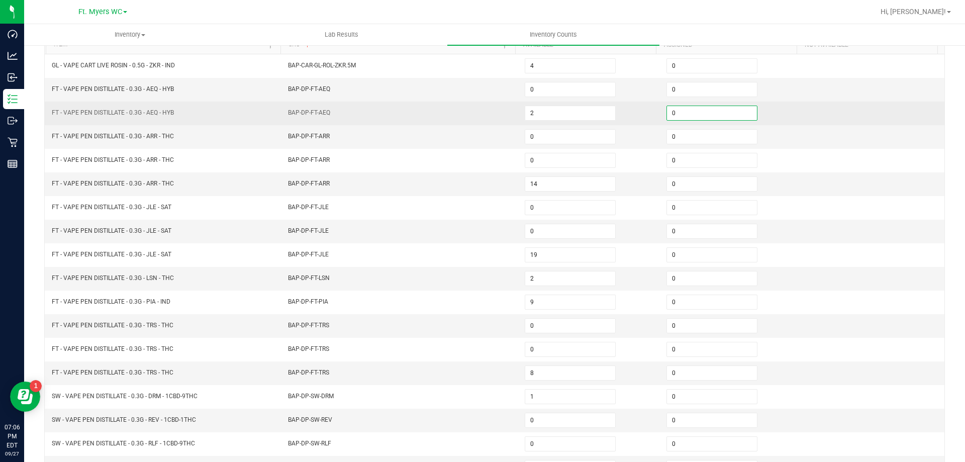
click at [674, 112] on input "0" at bounding box center [712, 113] width 90 height 14
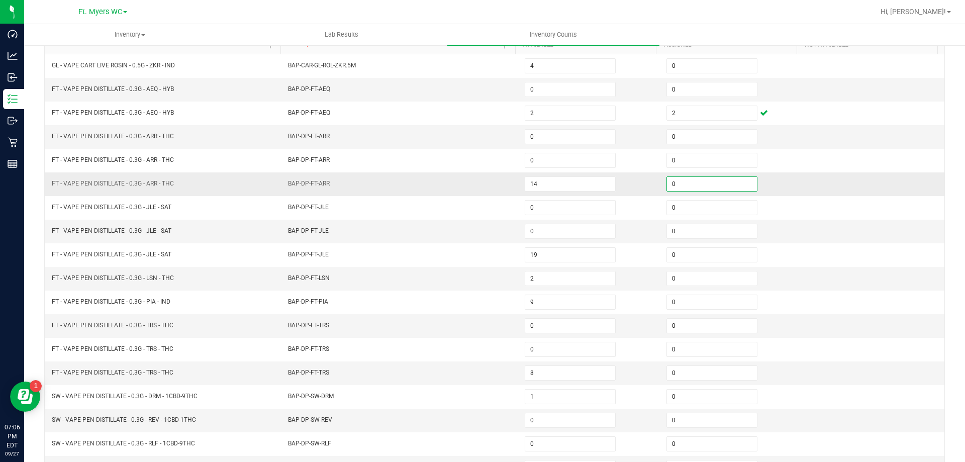
click at [683, 183] on input "0" at bounding box center [712, 184] width 90 height 14
click at [704, 280] on input "0" at bounding box center [712, 278] width 90 height 14
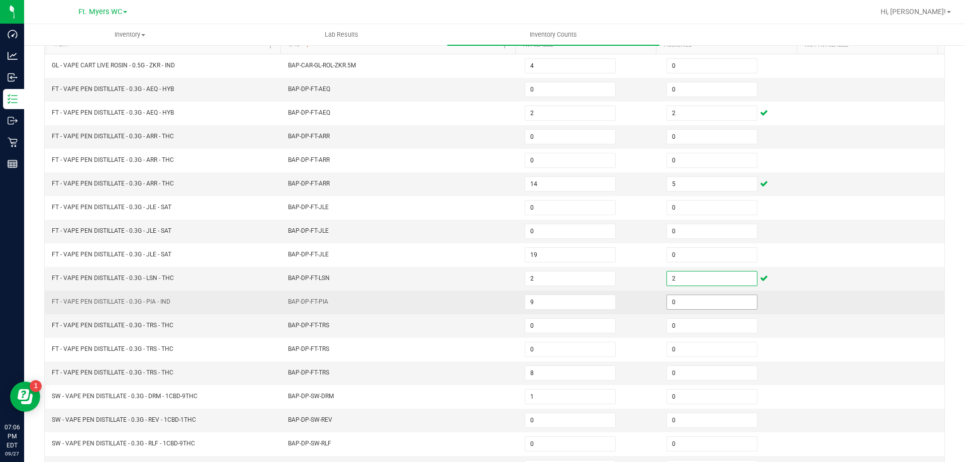
click at [702, 295] on input "0" at bounding box center [712, 302] width 90 height 14
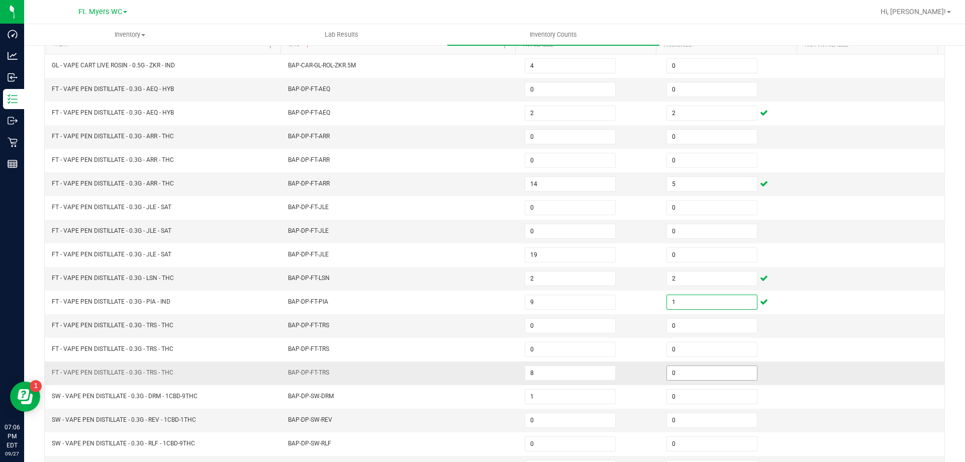
click at [695, 373] on input "0" at bounding box center [712, 373] width 90 height 14
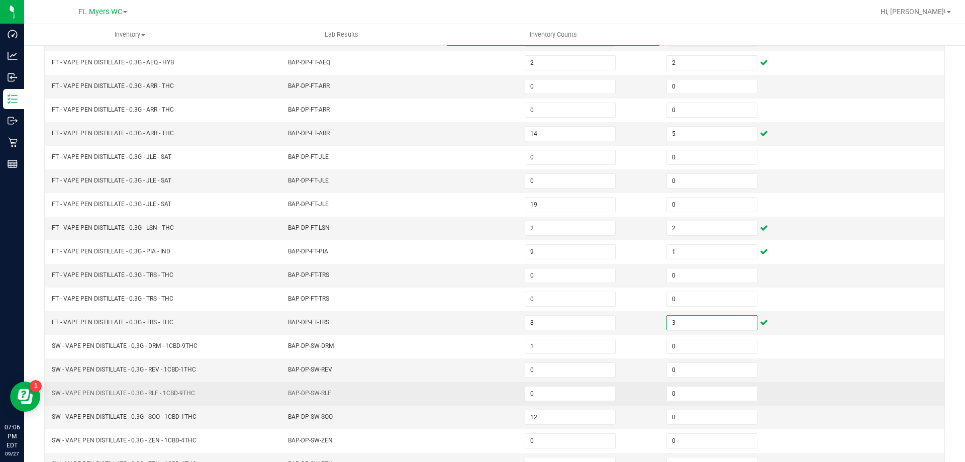
click at [709, 385] on td "0" at bounding box center [731, 394] width 142 height 24
click at [708, 396] on input "0" at bounding box center [712, 393] width 90 height 14
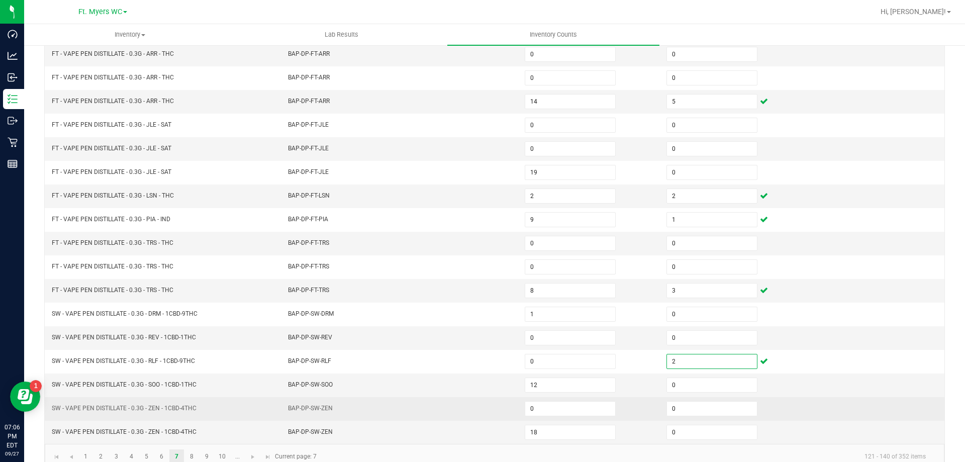
scroll to position [209, 0]
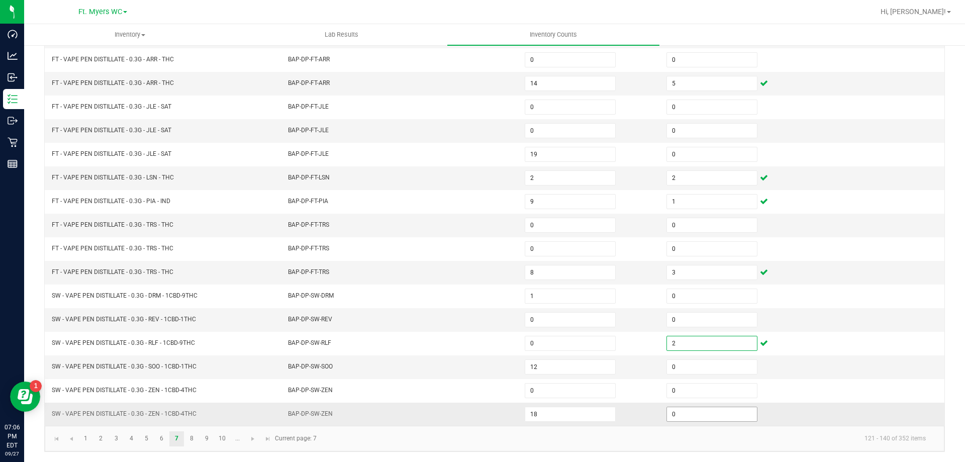
click at [707, 419] on input "0" at bounding box center [712, 414] width 90 height 14
click at [190, 440] on link "8" at bounding box center [191, 438] width 15 height 15
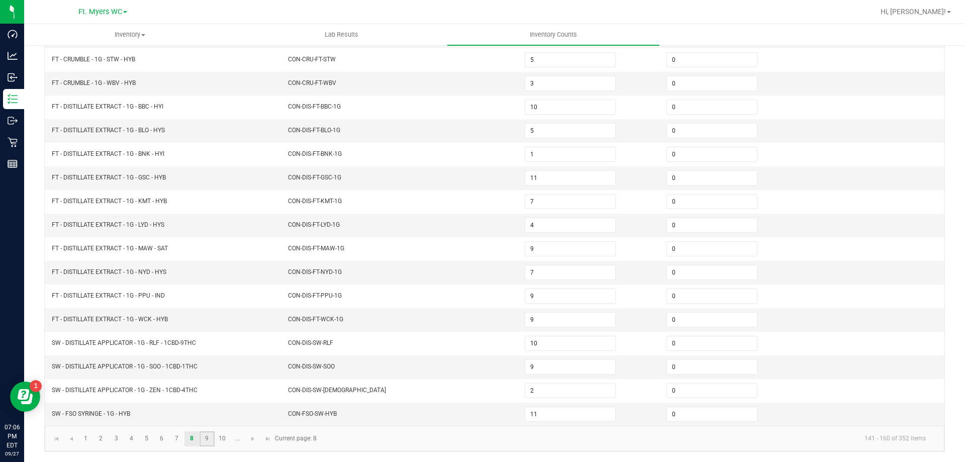
click at [204, 440] on link "9" at bounding box center [207, 438] width 15 height 15
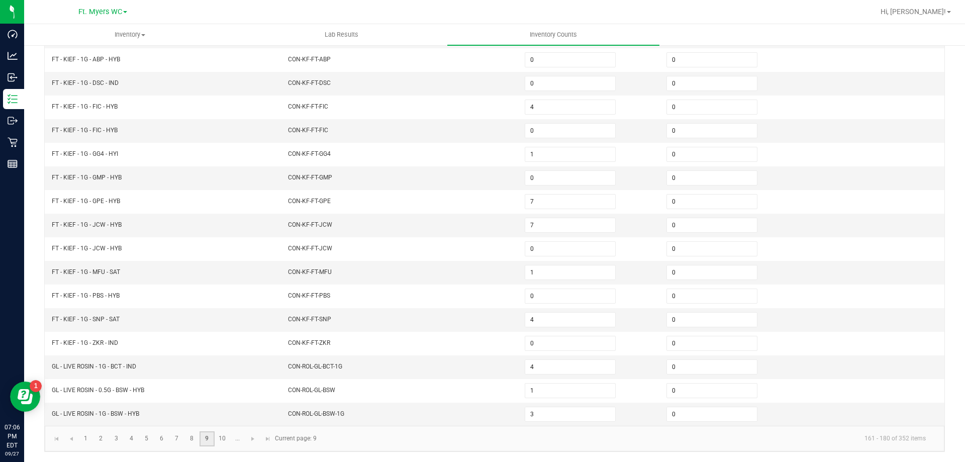
click at [212, 437] on link "9" at bounding box center [207, 438] width 15 height 15
click at [216, 437] on link "10" at bounding box center [222, 438] width 15 height 15
click at [236, 435] on link "..." at bounding box center [237, 438] width 15 height 15
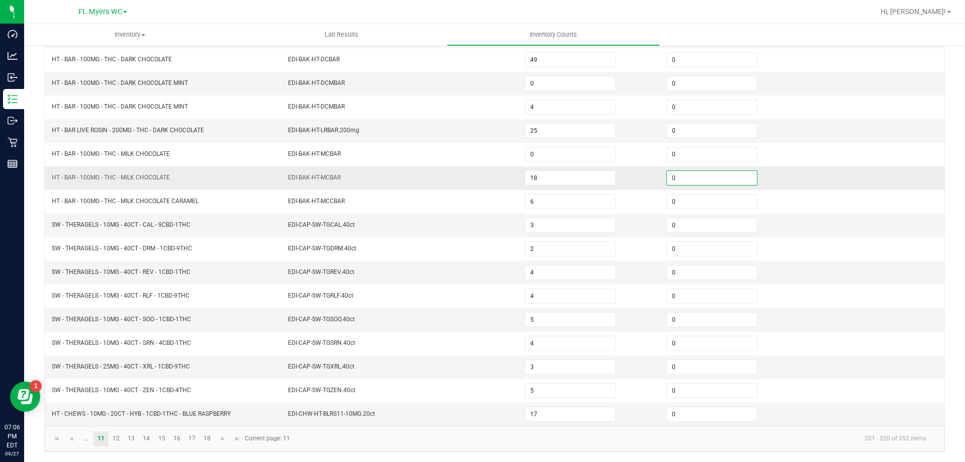
click at [680, 177] on input "0" at bounding box center [712, 178] width 90 height 14
click at [113, 438] on link "12" at bounding box center [116, 438] width 15 height 15
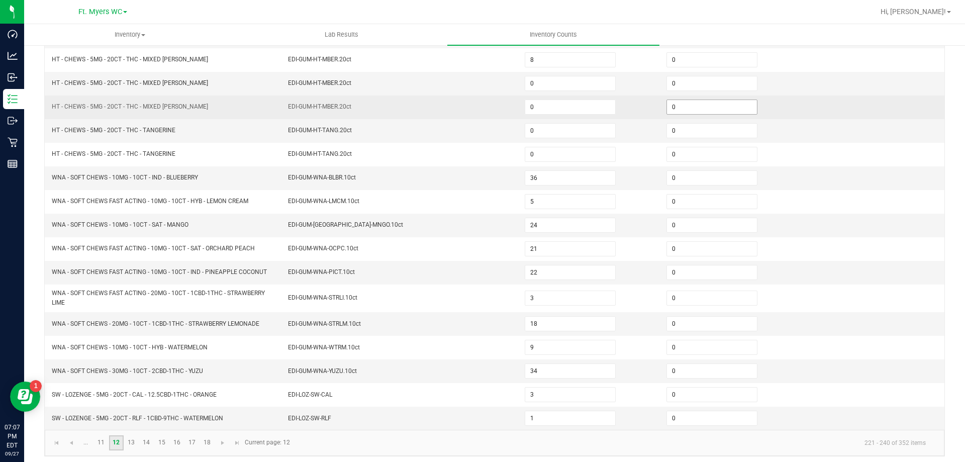
scroll to position [158, 0]
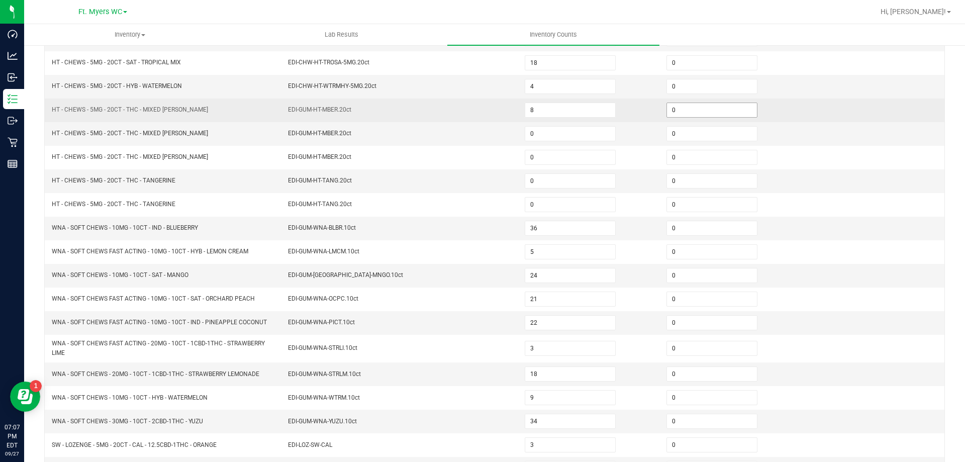
click at [689, 112] on input "0" at bounding box center [712, 110] width 90 height 14
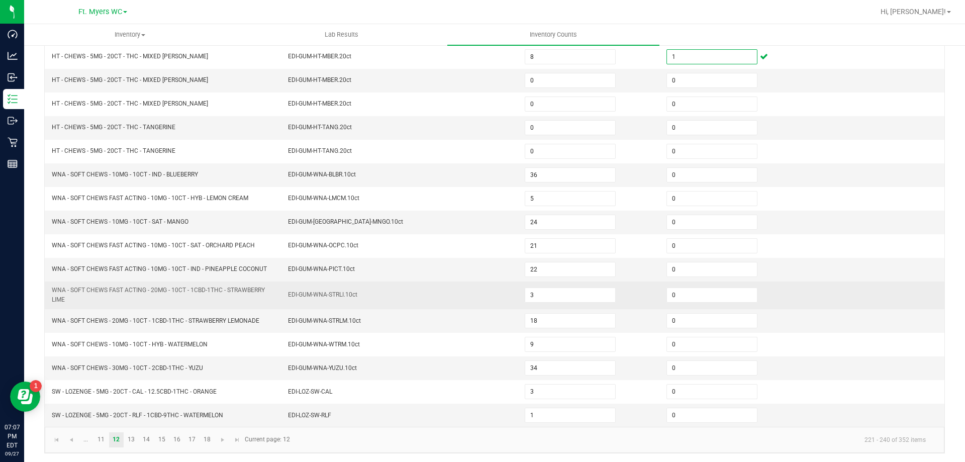
scroll to position [213, 0]
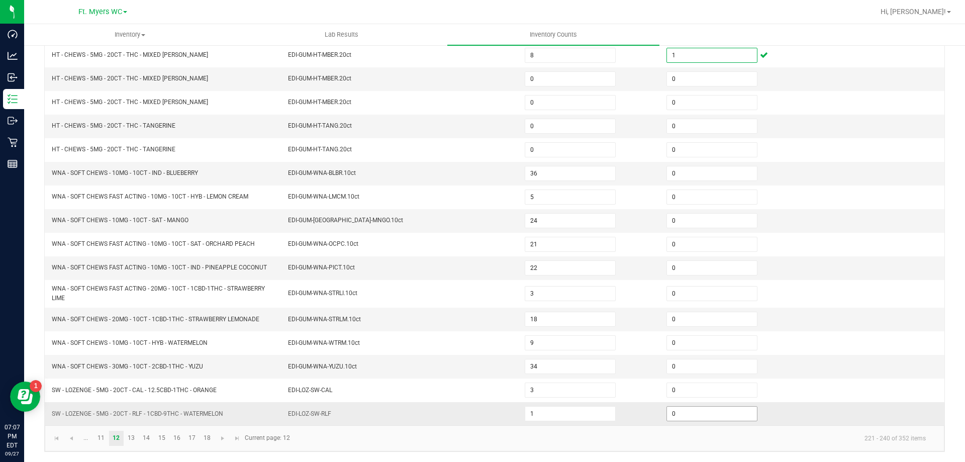
click at [674, 415] on input "0" at bounding box center [712, 414] width 90 height 14
click at [137, 436] on link "13" at bounding box center [131, 438] width 15 height 15
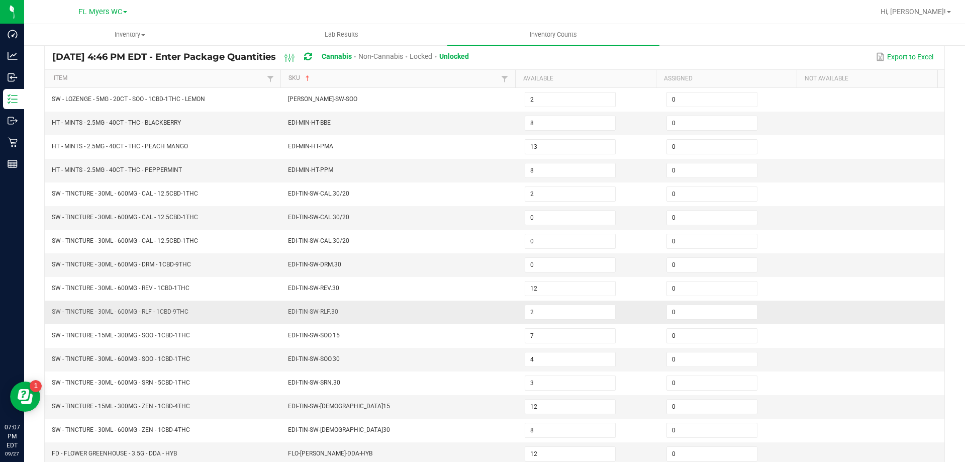
scroll to position [58, 0]
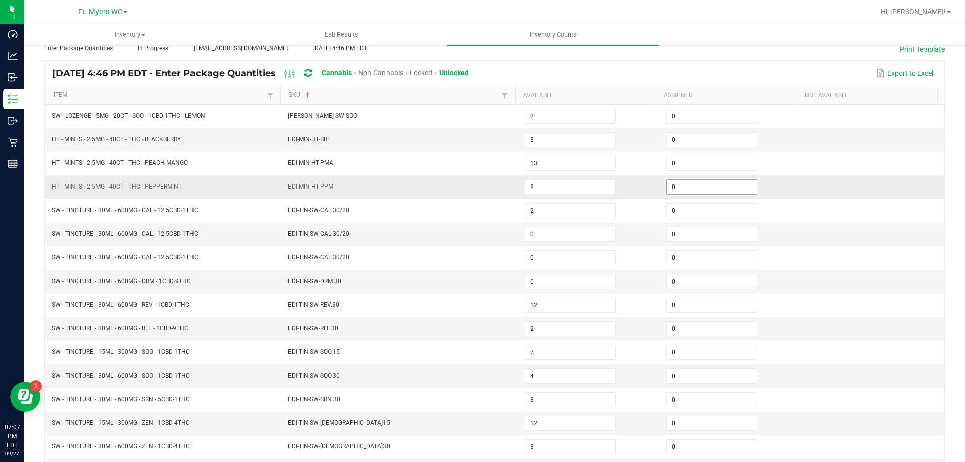
click at [670, 189] on input "0" at bounding box center [712, 187] width 90 height 14
click at [722, 282] on input "0" at bounding box center [712, 281] width 90 height 14
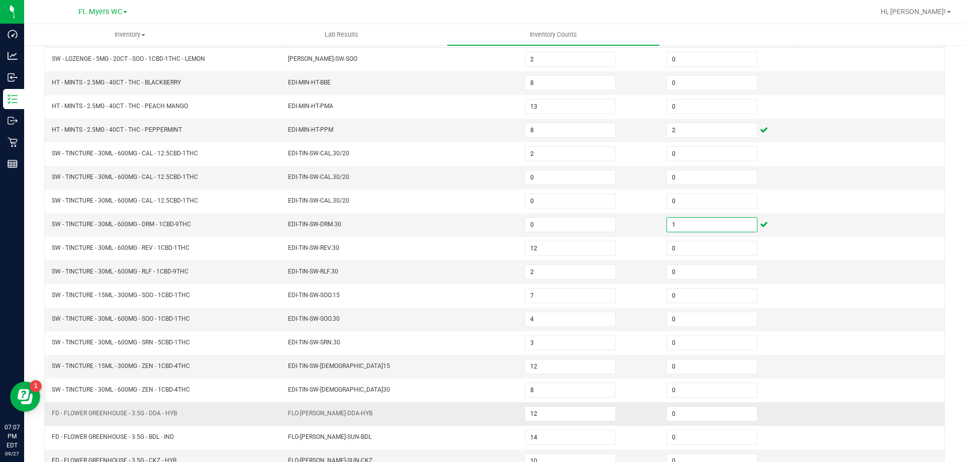
scroll to position [209, 0]
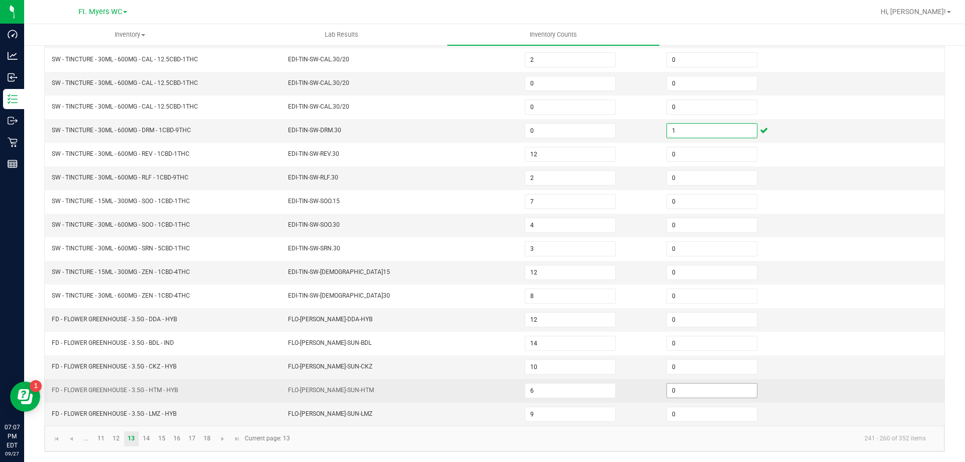
click at [684, 386] on input "0" at bounding box center [712, 390] width 90 height 14
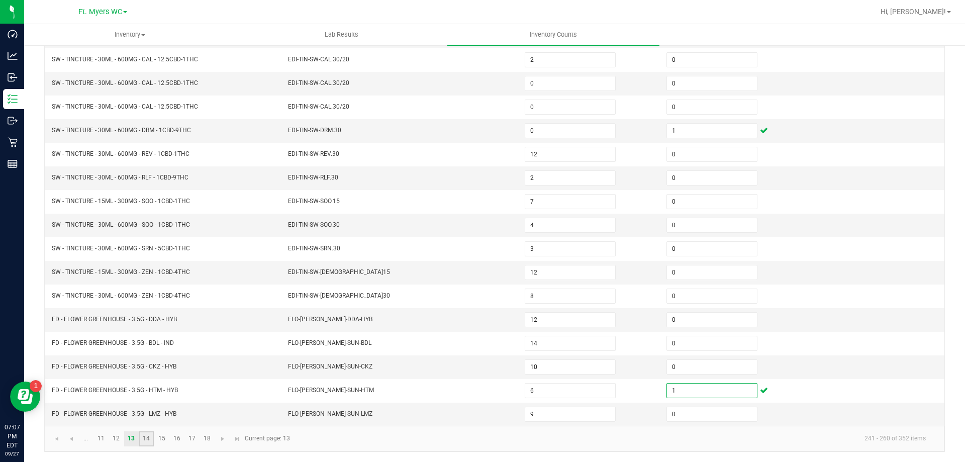
click at [150, 443] on link "14" at bounding box center [146, 438] width 15 height 15
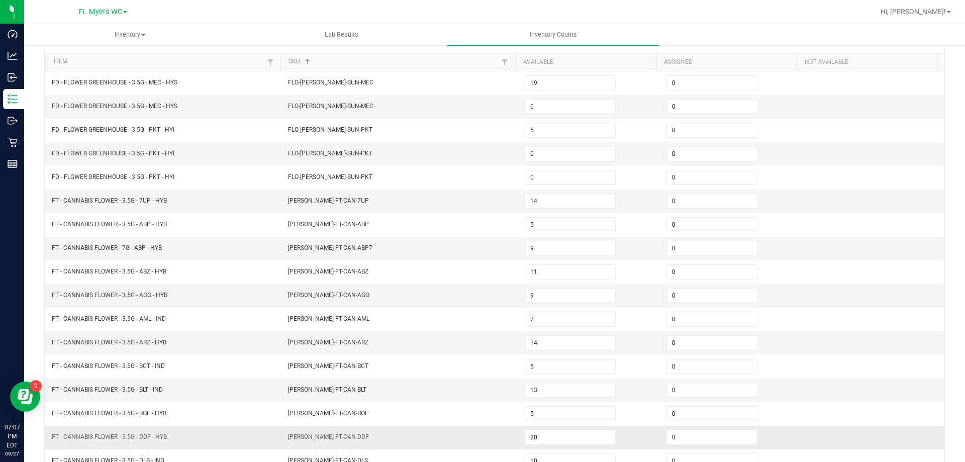
scroll to position [58, 0]
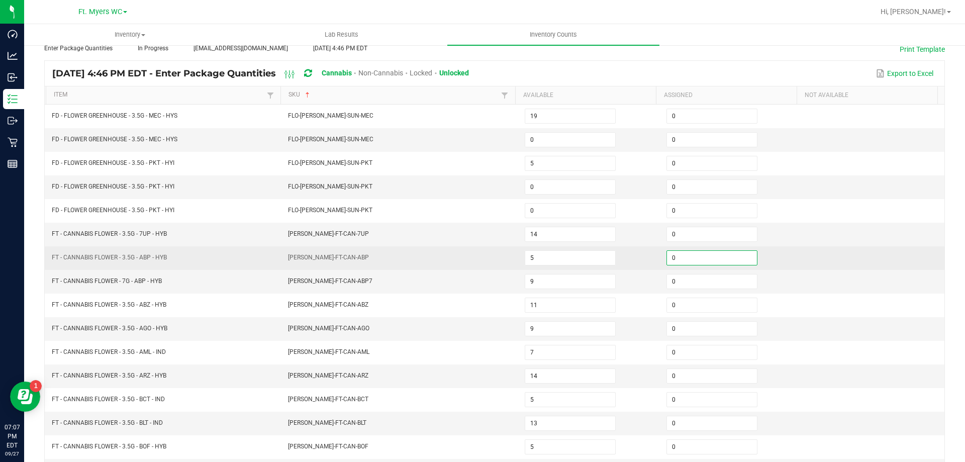
click at [711, 264] on input "0" at bounding box center [712, 258] width 90 height 14
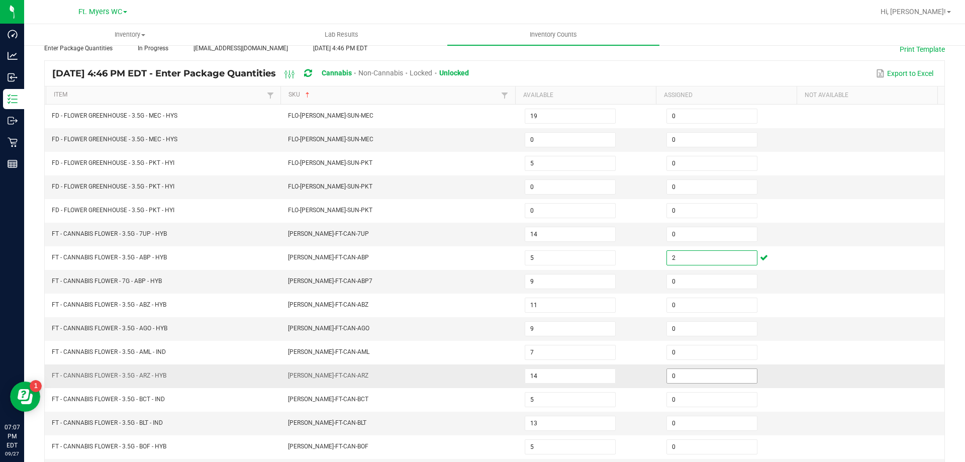
click at [704, 377] on input "0" at bounding box center [712, 376] width 90 height 14
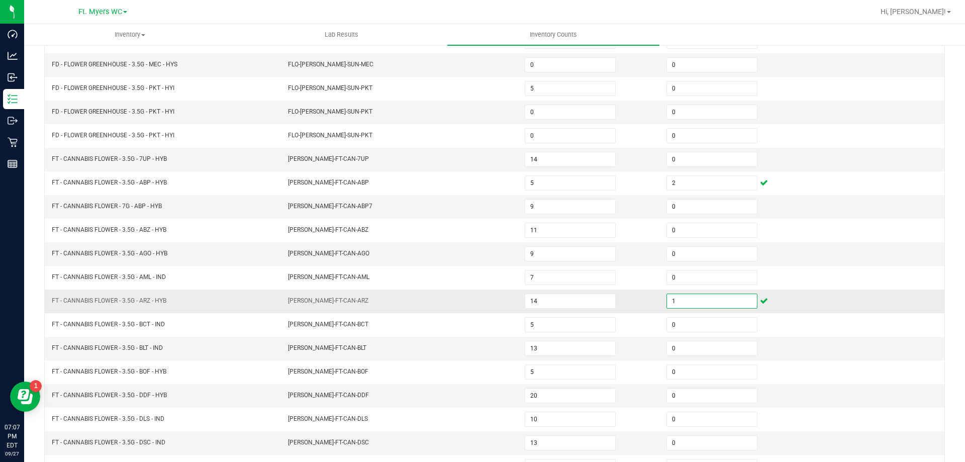
scroll to position [209, 0]
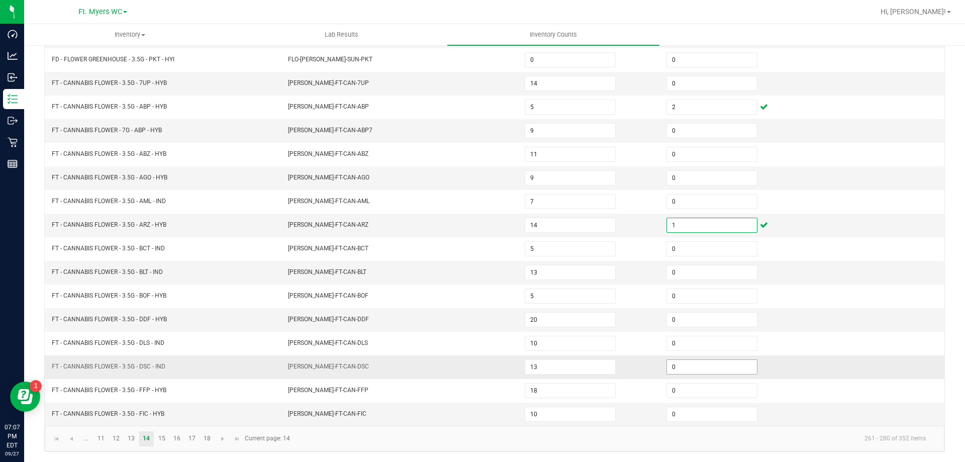
click at [696, 367] on input "0" at bounding box center [712, 367] width 90 height 14
click at [167, 434] on link "15" at bounding box center [161, 438] width 15 height 15
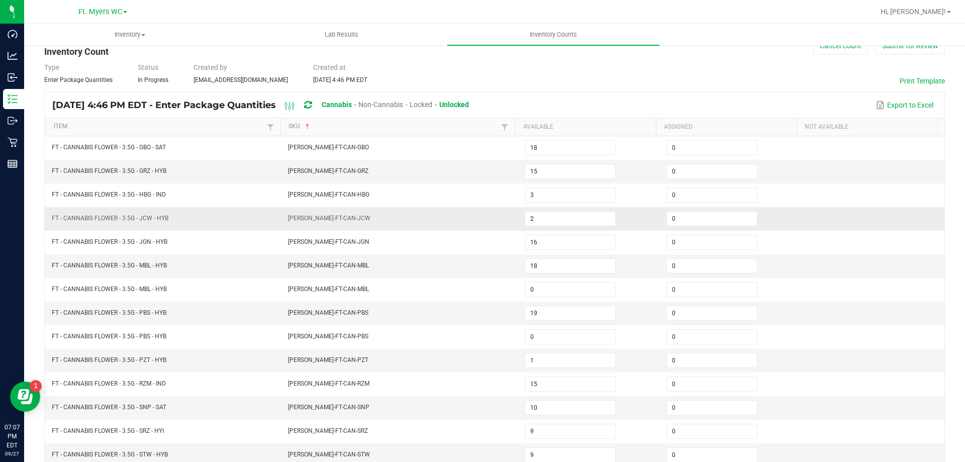
scroll to position [50, 0]
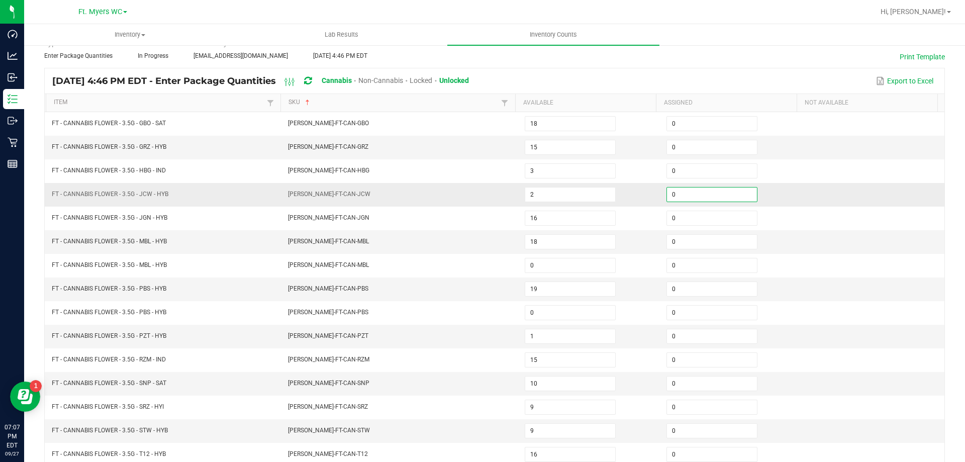
click at [680, 195] on input "0" at bounding box center [712, 194] width 90 height 14
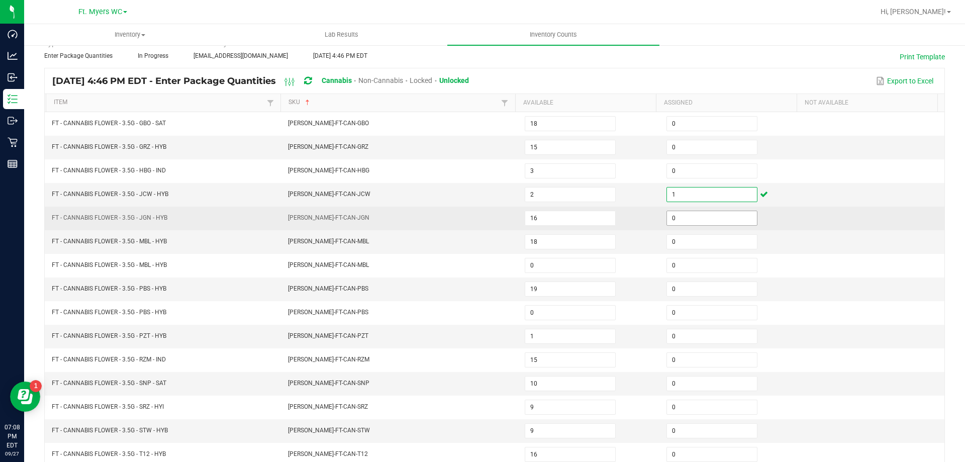
click at [677, 213] on input "0" at bounding box center [712, 218] width 90 height 14
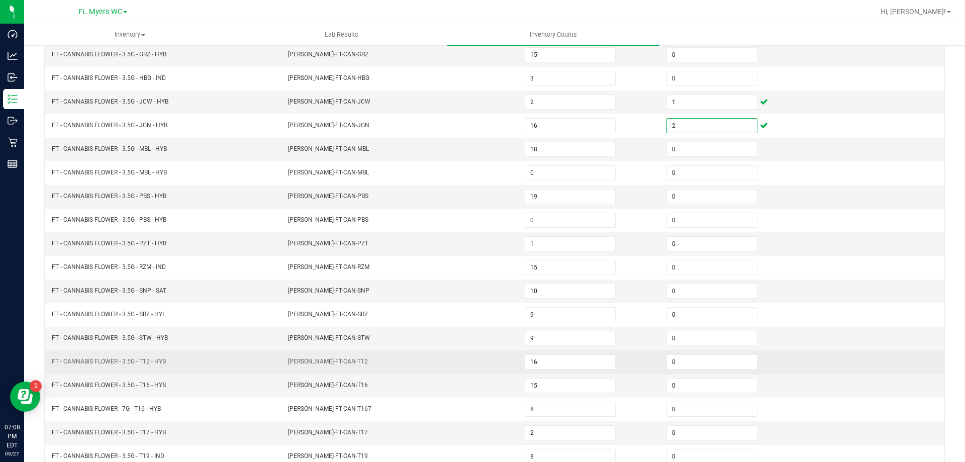
scroll to position [151, 0]
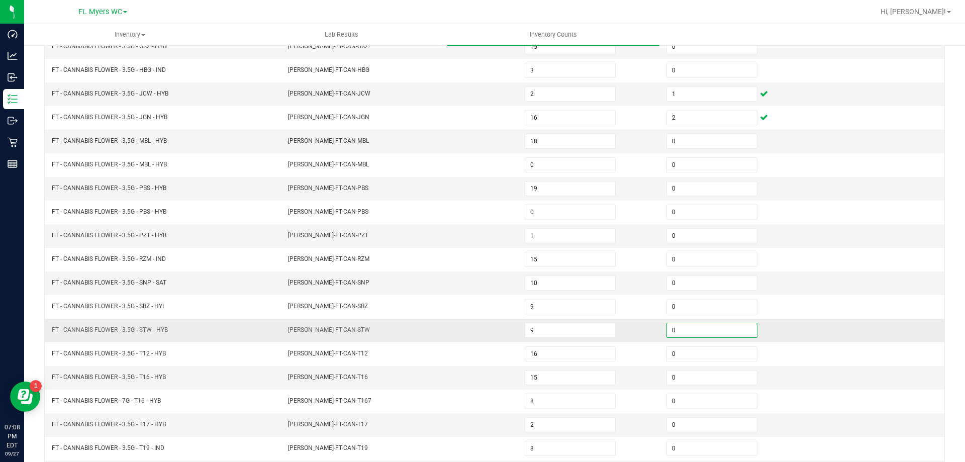
click at [709, 331] on input "0" at bounding box center [712, 330] width 90 height 14
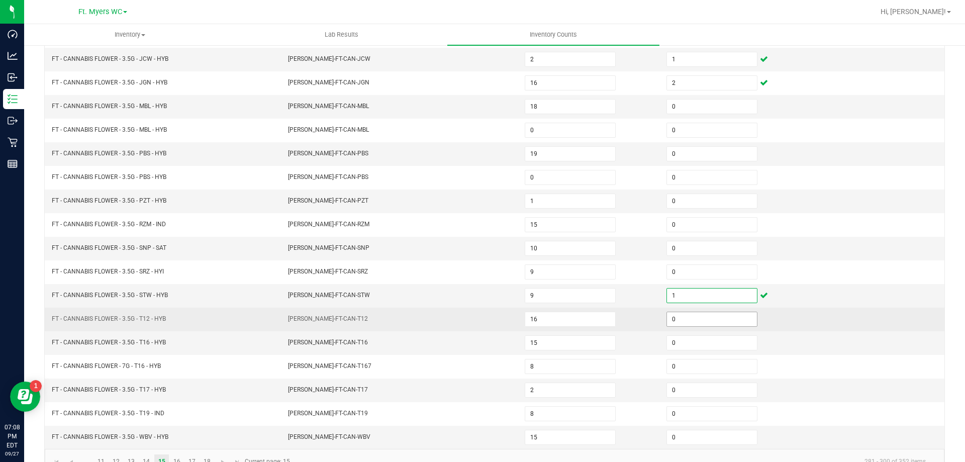
scroll to position [209, 0]
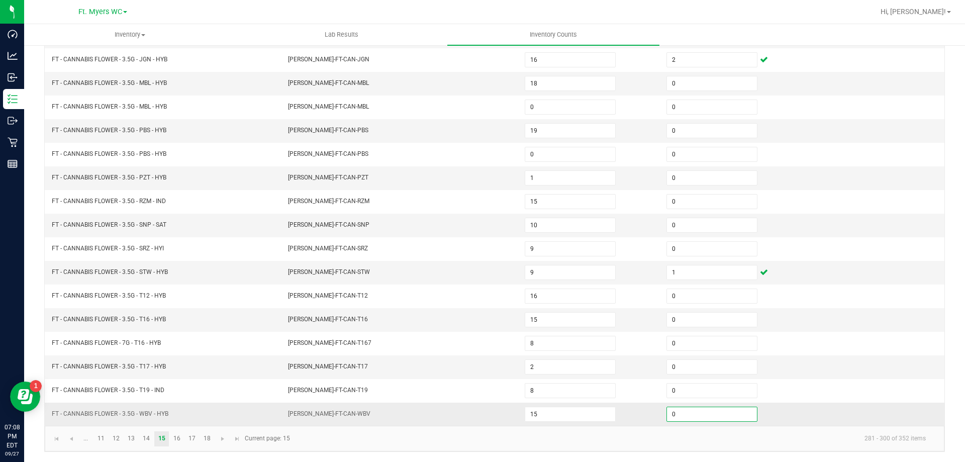
click at [704, 415] on input "0" at bounding box center [712, 414] width 90 height 14
click at [182, 434] on link "16" at bounding box center [176, 438] width 15 height 15
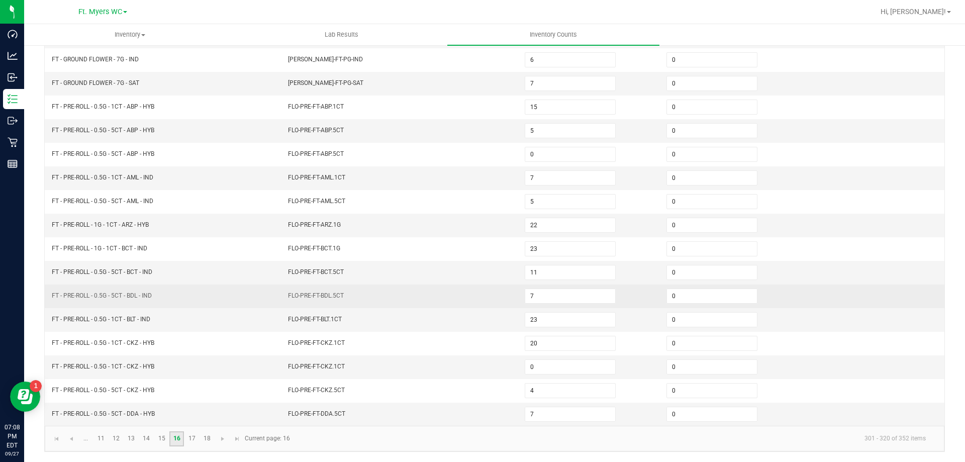
scroll to position [108, 0]
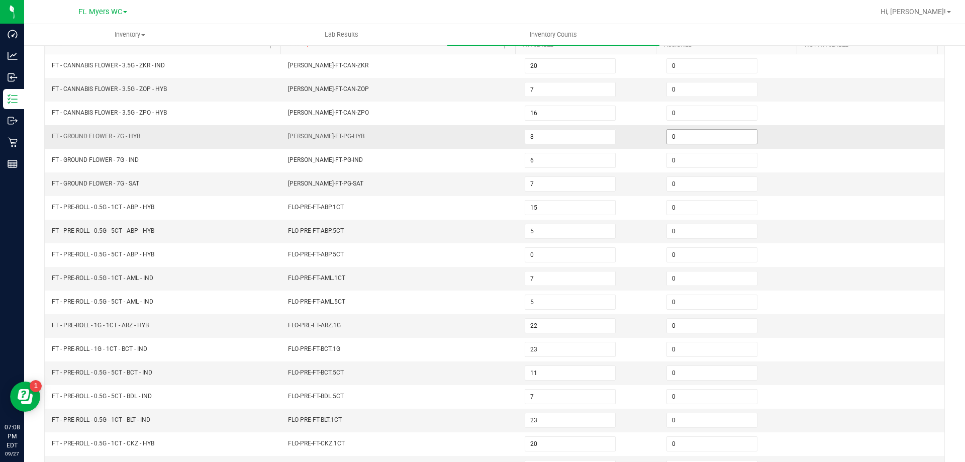
click at [713, 131] on input "0" at bounding box center [712, 137] width 90 height 14
click at [698, 180] on input "0" at bounding box center [712, 184] width 90 height 14
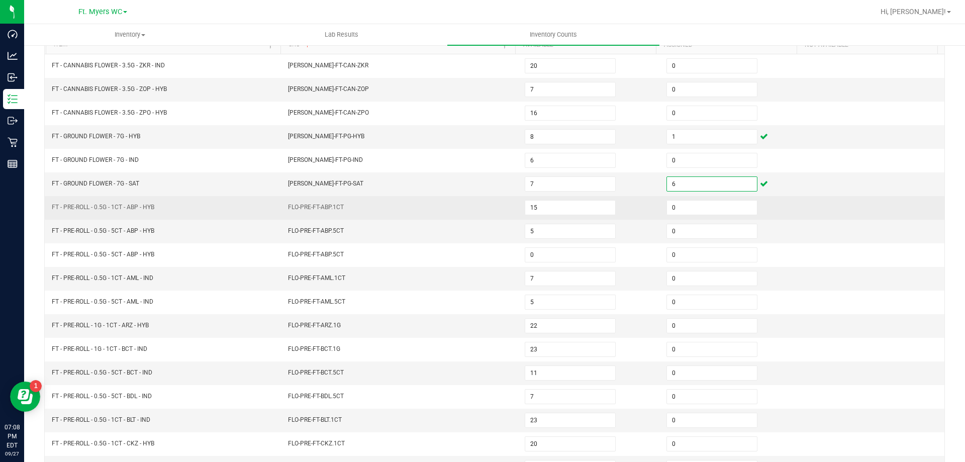
click at [377, 219] on td "FLO-PRE-FT-ABP.1CT" at bounding box center [400, 208] width 237 height 24
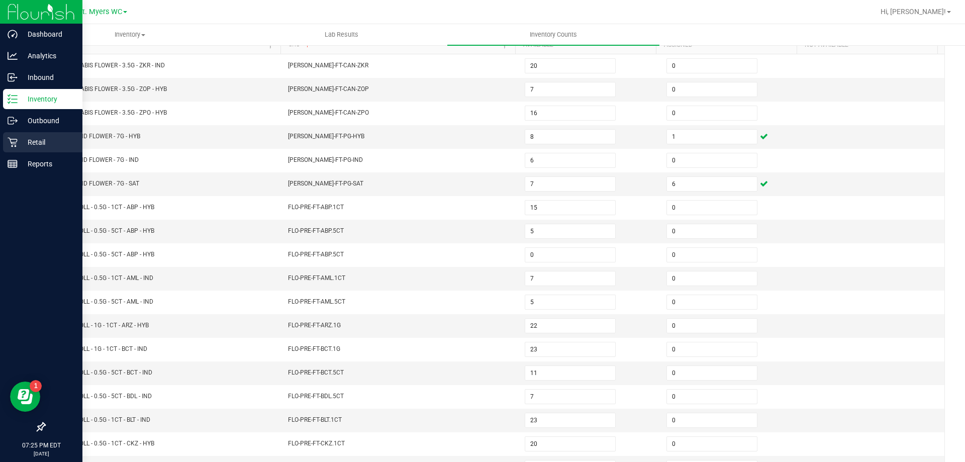
click at [20, 147] on p "Retail" at bounding box center [48, 142] width 60 height 12
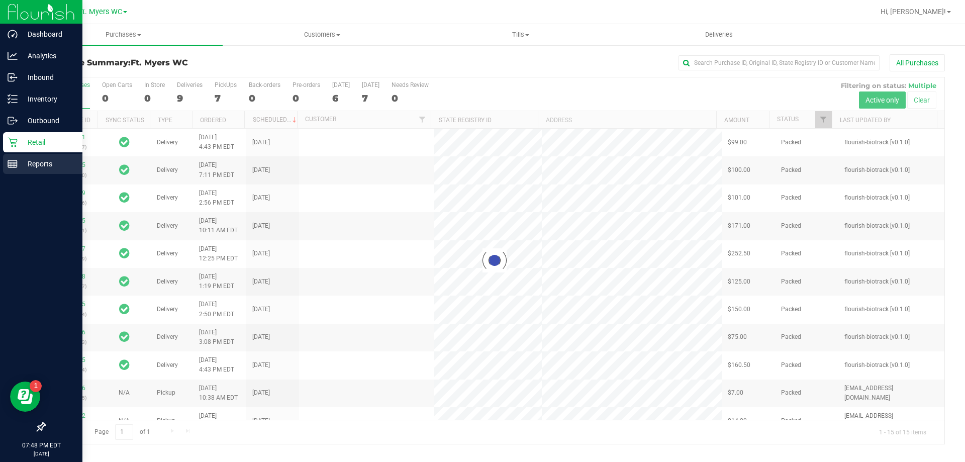
click at [16, 158] on div "Reports" at bounding box center [42, 164] width 79 height 20
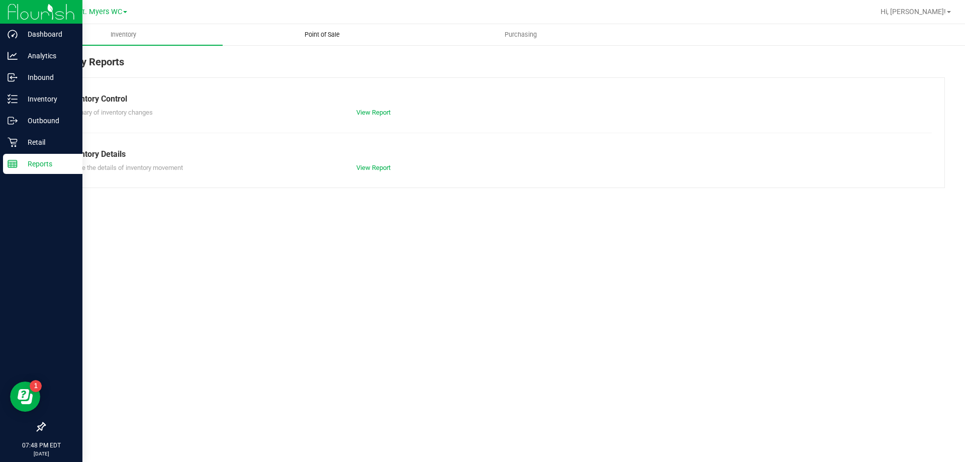
click at [321, 39] on uib-tab-heading "Point of Sale" at bounding box center [321, 35] width 197 height 20
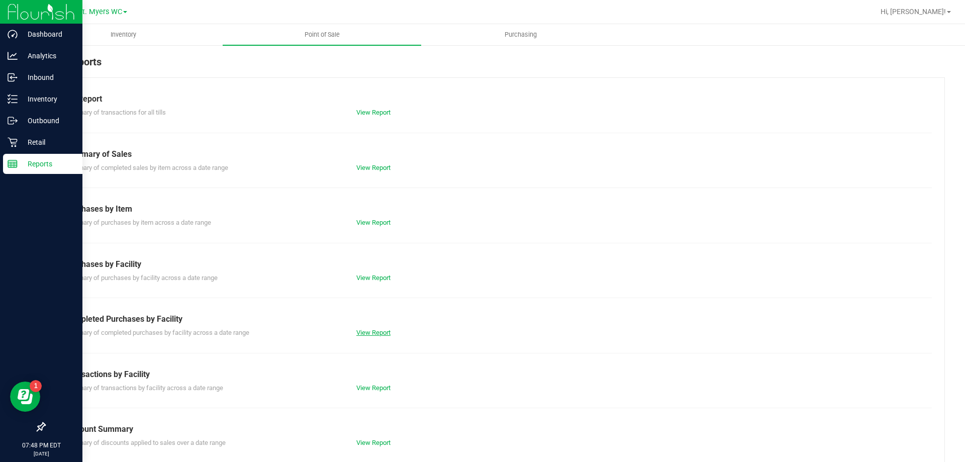
click at [369, 334] on link "View Report" at bounding box center [373, 333] width 34 height 8
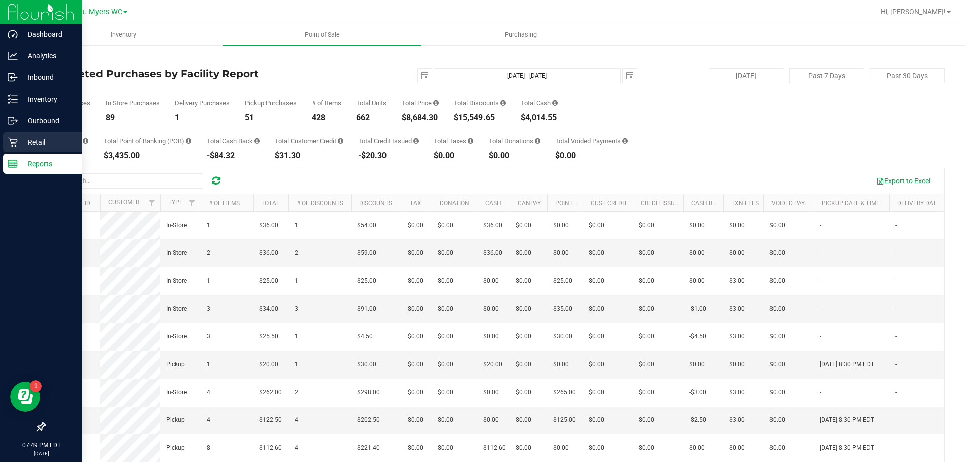
click at [16, 139] on icon at bounding box center [13, 143] width 10 height 10
